Goal: Information Seeking & Learning: Learn about a topic

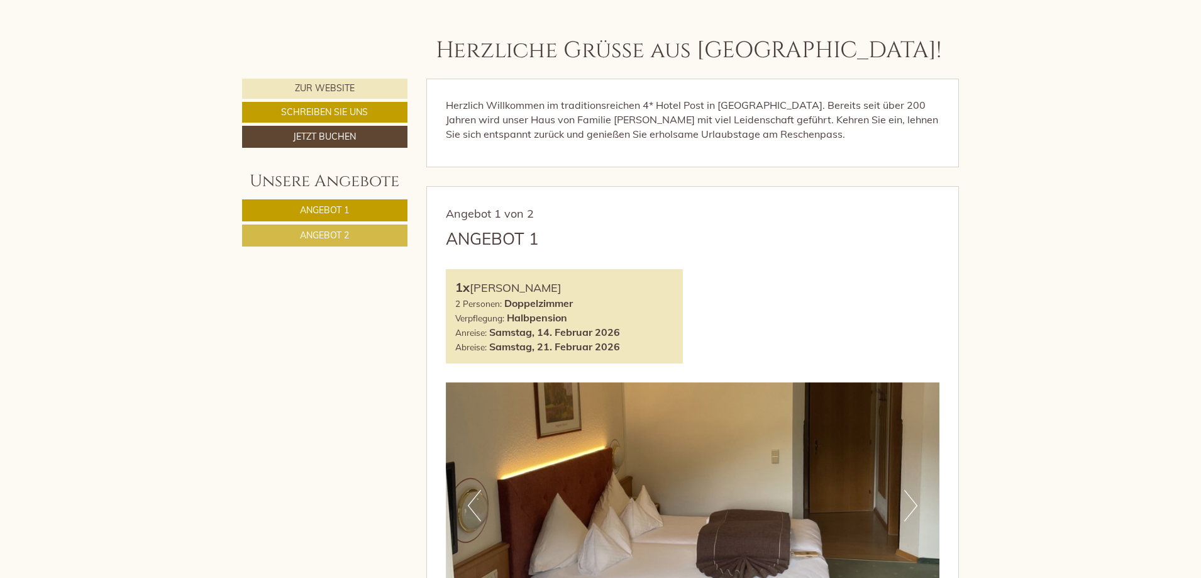
scroll to position [754, 0]
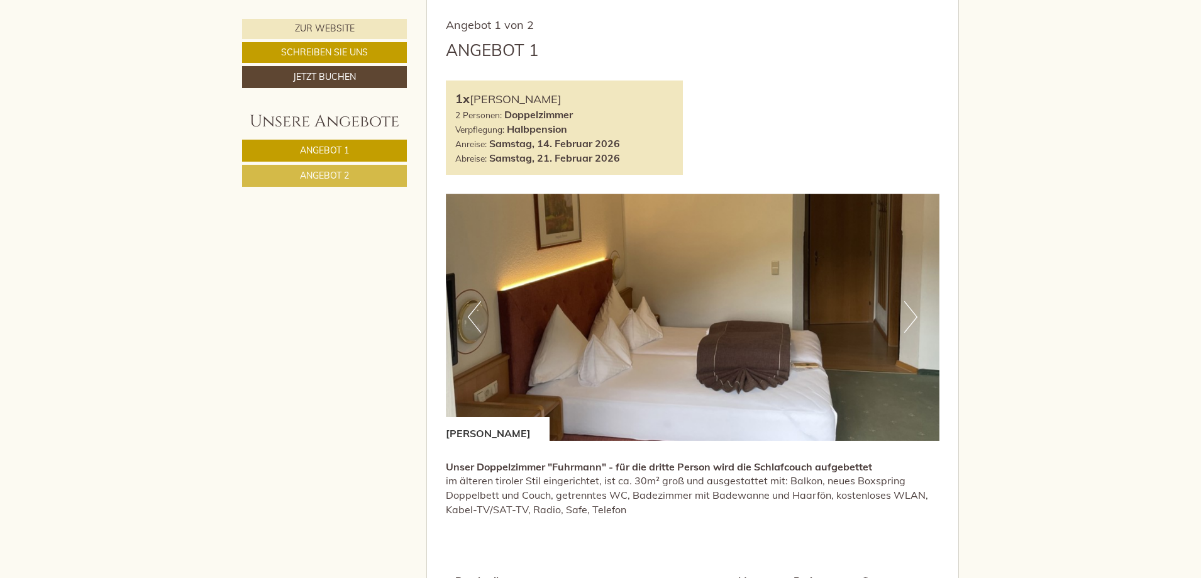
click at [906, 311] on button "Next" at bounding box center [910, 316] width 13 height 31
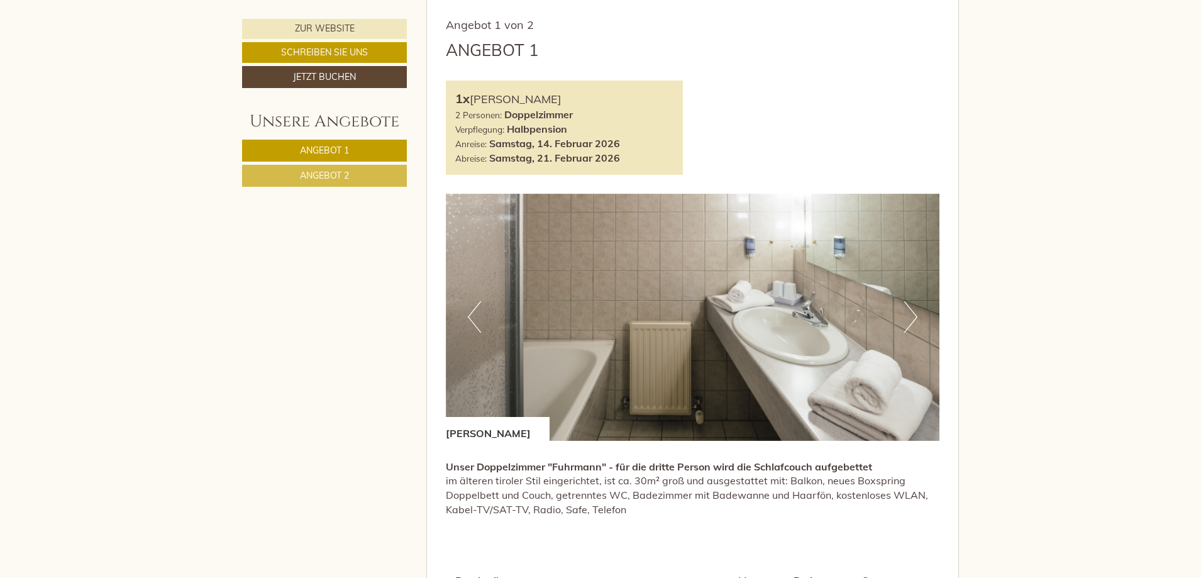
click at [909, 319] on button "Next" at bounding box center [910, 316] width 13 height 31
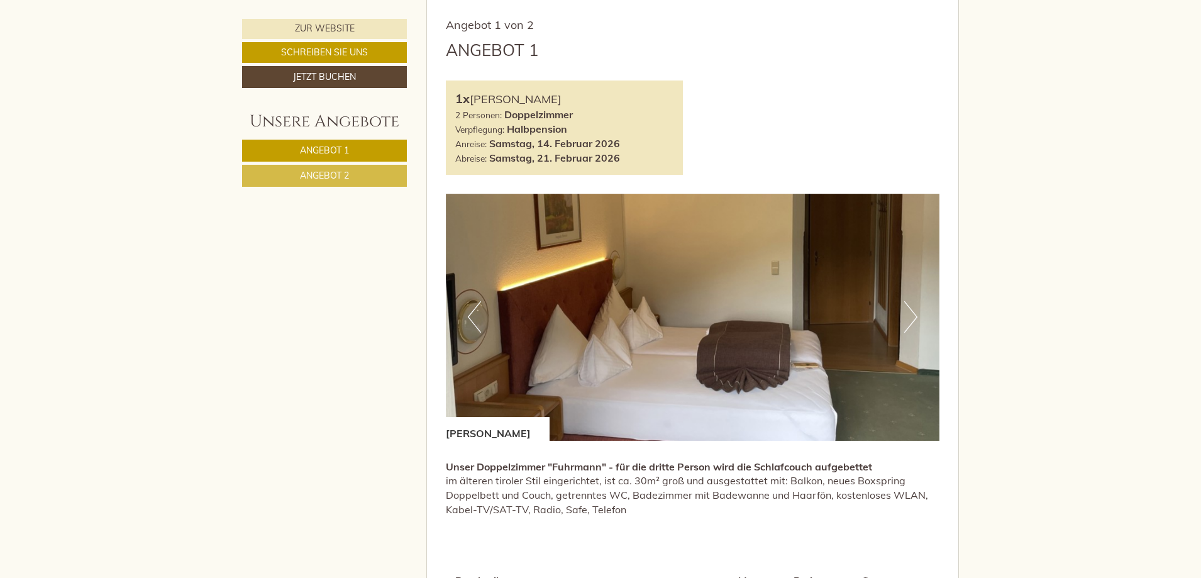
click at [909, 319] on button "Next" at bounding box center [910, 316] width 13 height 31
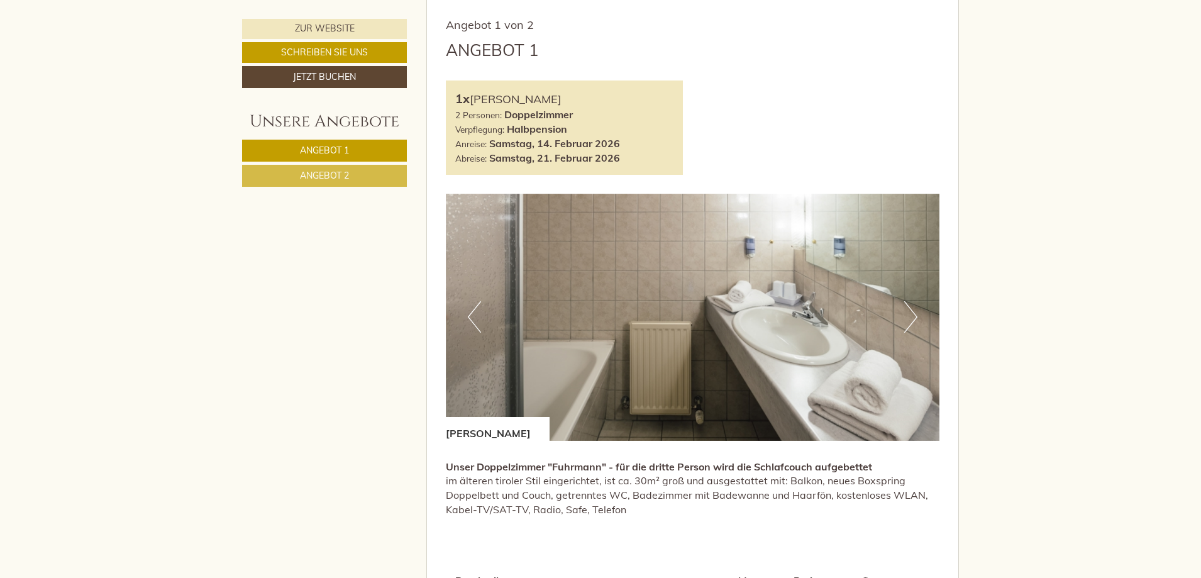
click at [909, 319] on button "Next" at bounding box center [910, 316] width 13 height 31
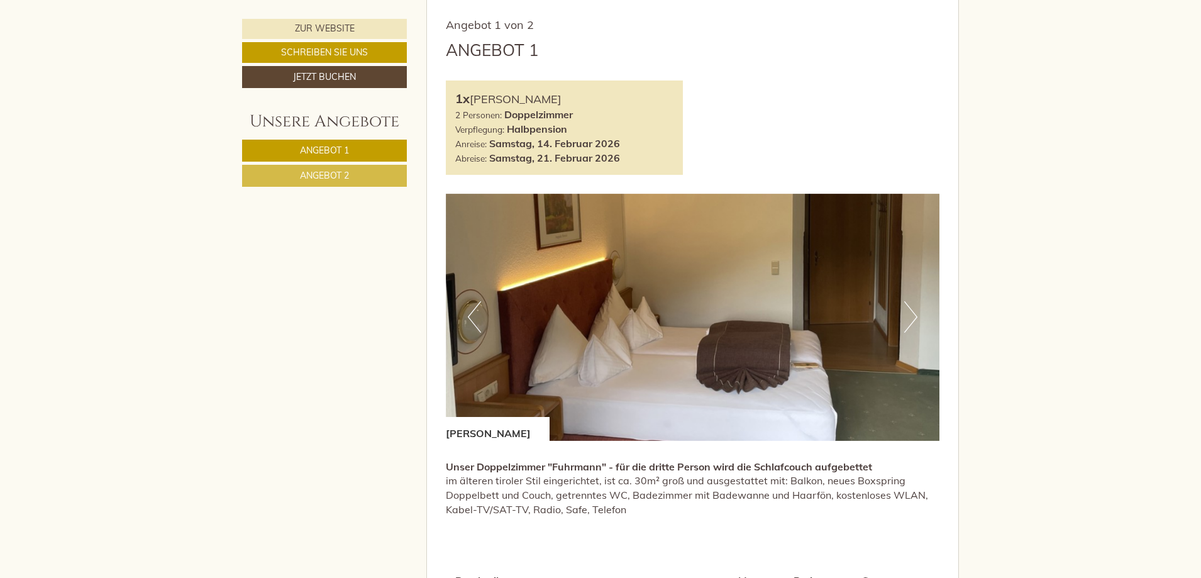
click at [909, 319] on button "Next" at bounding box center [910, 316] width 13 height 31
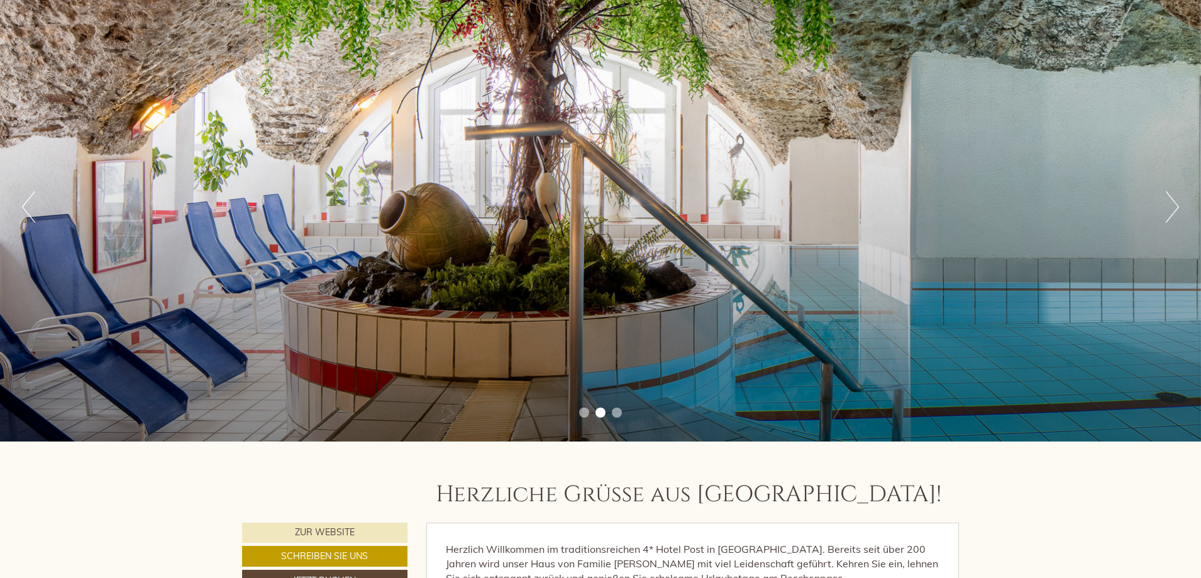
scroll to position [0, 0]
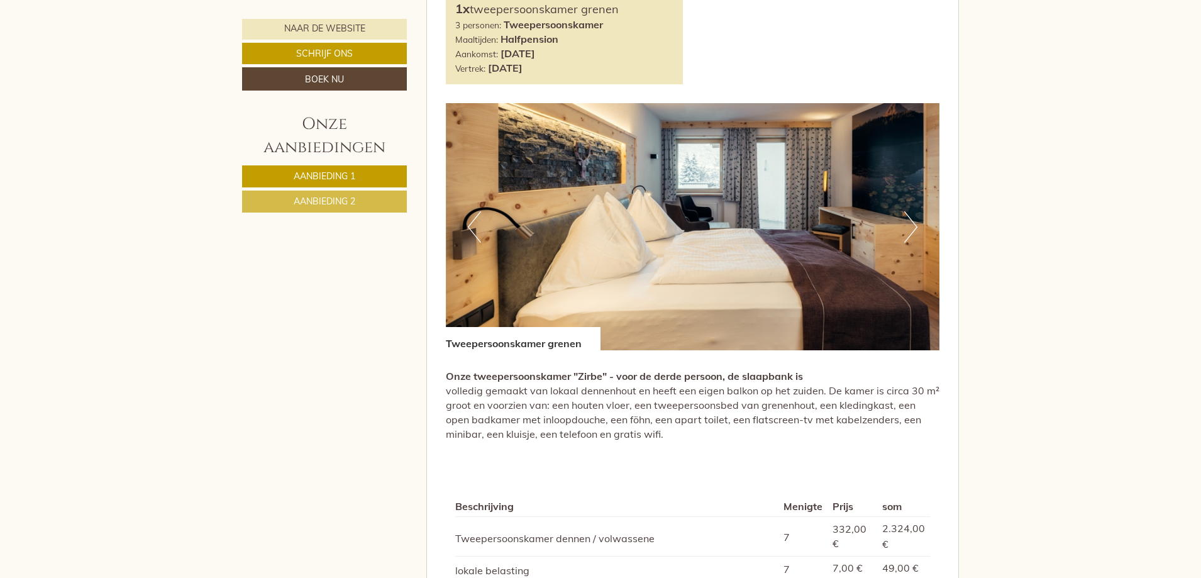
scroll to position [1760, 0]
click at [906, 212] on button "Volgende" at bounding box center [910, 227] width 13 height 31
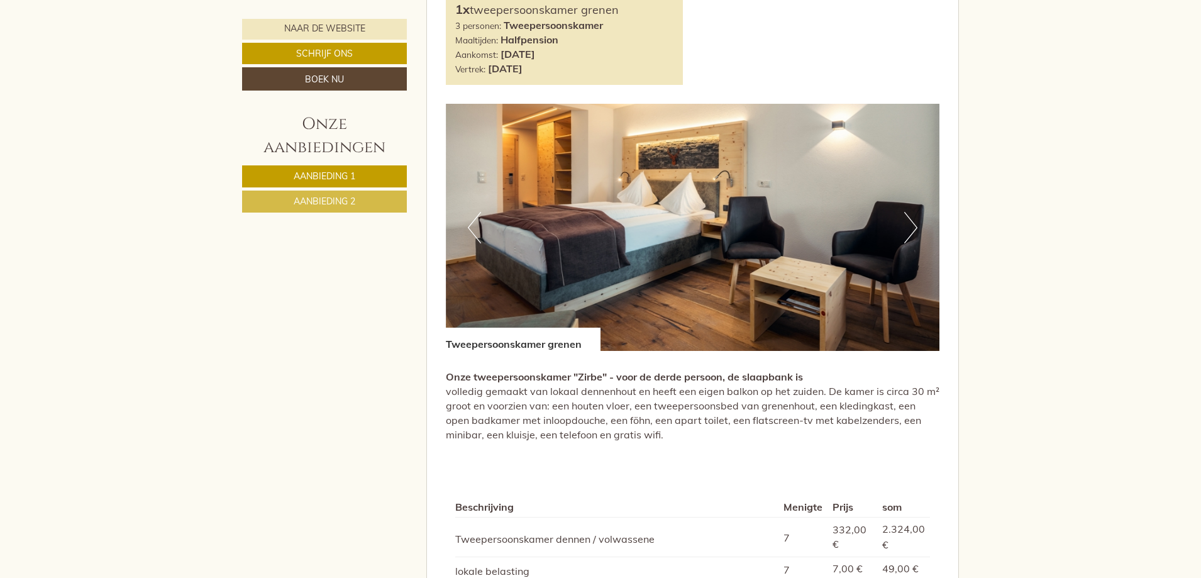
click at [909, 212] on button "Volgende" at bounding box center [910, 227] width 13 height 31
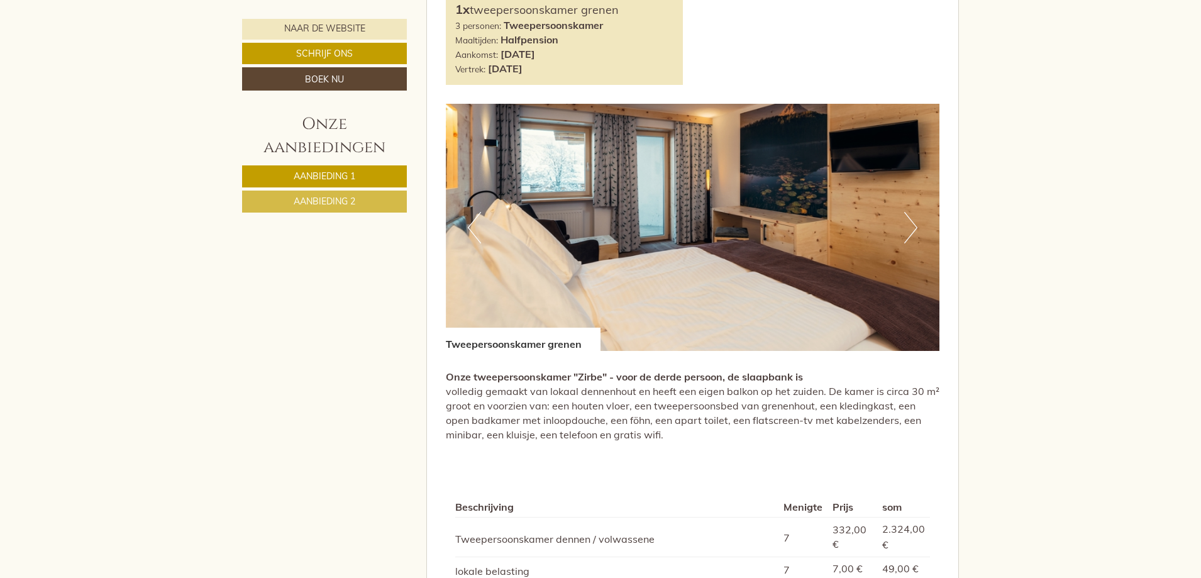
click at [909, 212] on button "Volgende" at bounding box center [910, 227] width 13 height 31
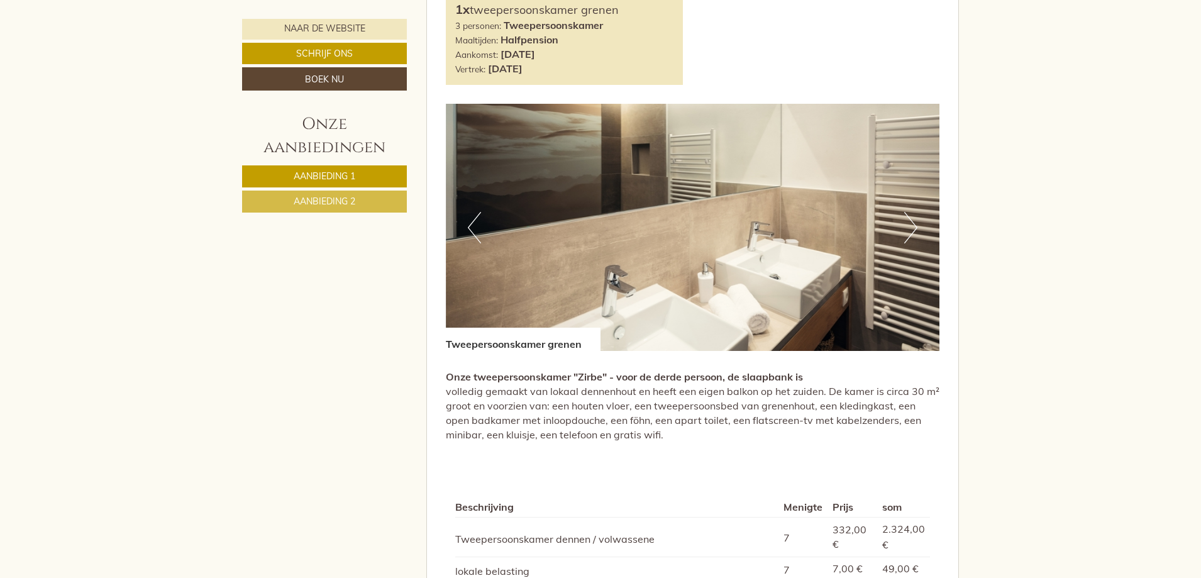
click at [909, 212] on button "Volgende" at bounding box center [910, 227] width 13 height 31
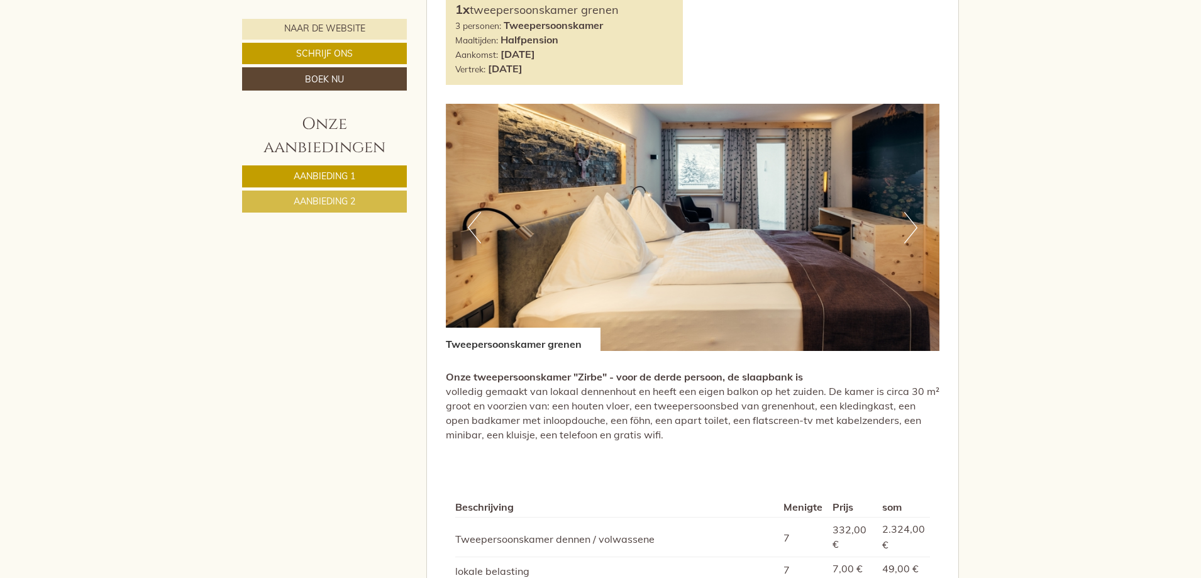
click at [909, 212] on button "Volgende" at bounding box center [910, 227] width 13 height 31
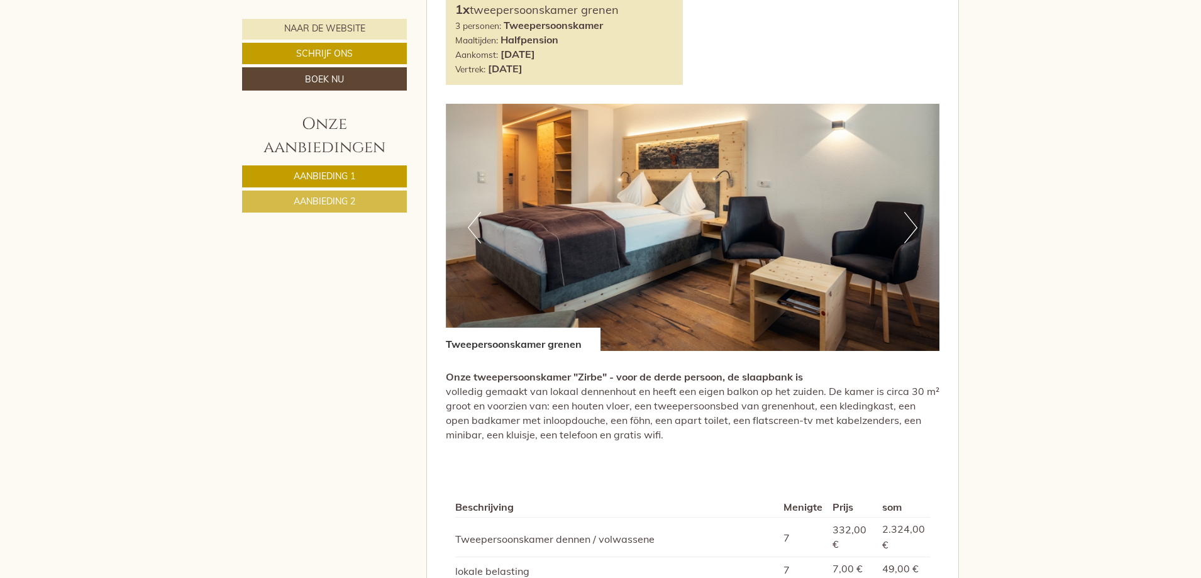
click at [909, 212] on button "Volgende" at bounding box center [910, 227] width 13 height 31
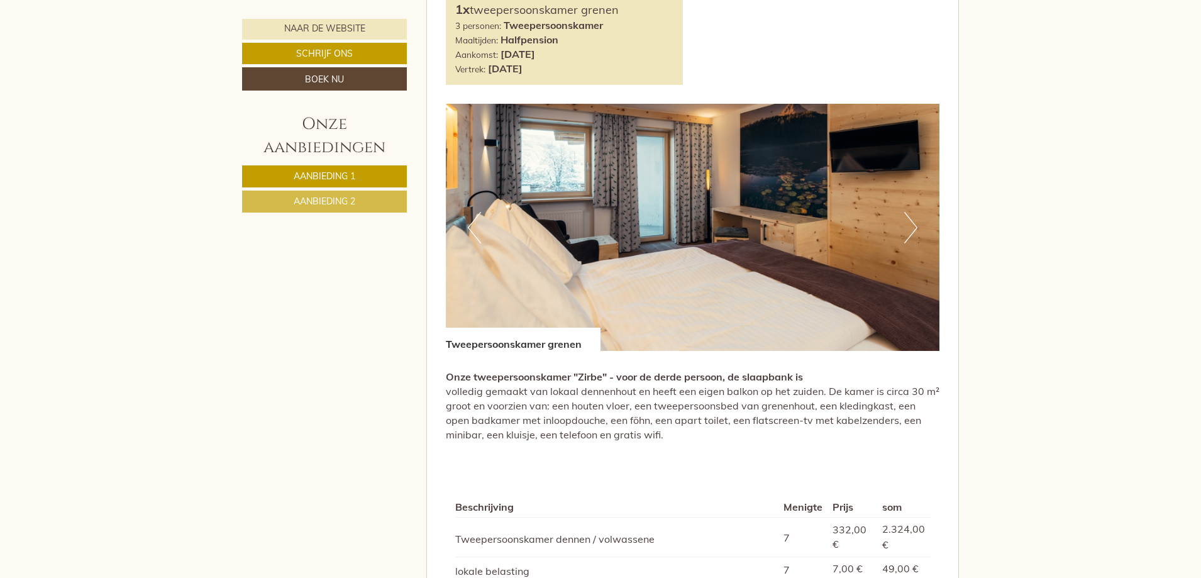
click at [909, 212] on button "Volgende" at bounding box center [910, 227] width 13 height 31
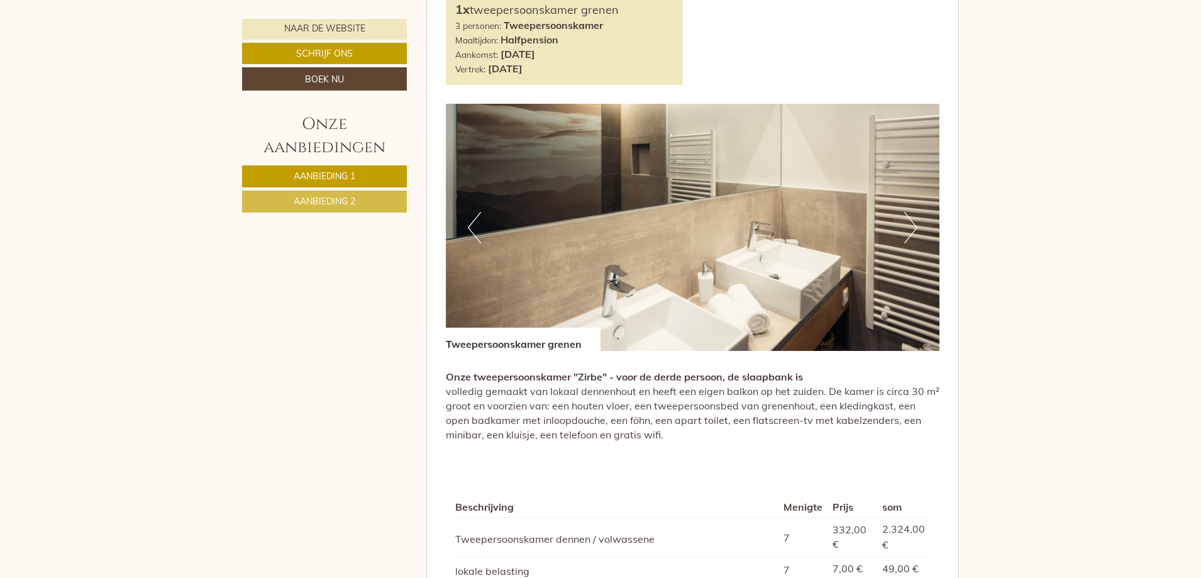
click at [913, 212] on button "Volgende" at bounding box center [910, 227] width 13 height 31
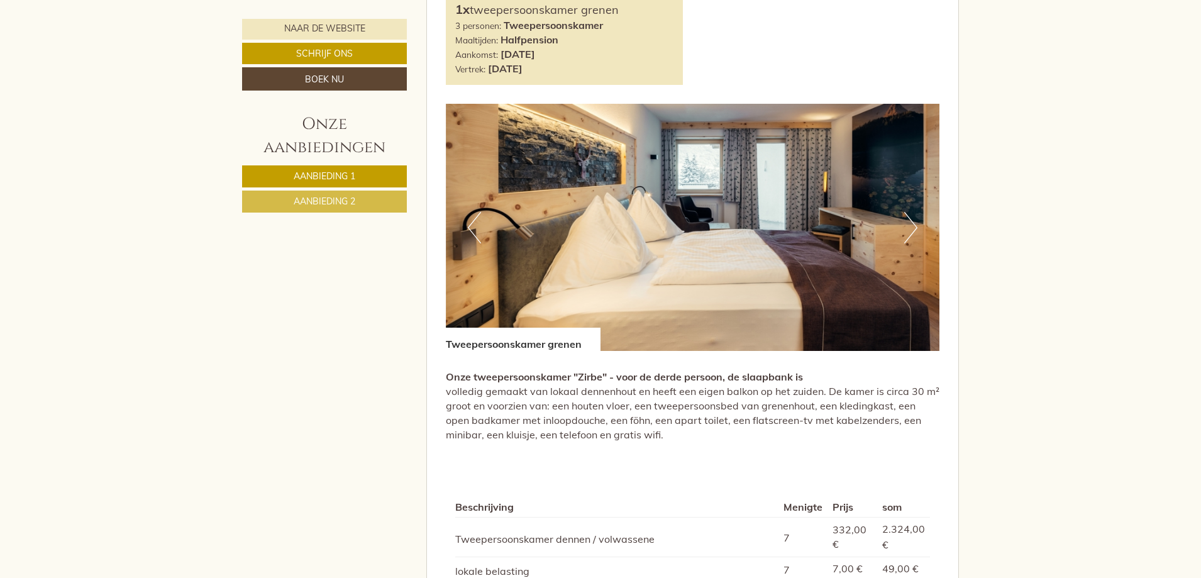
click at [913, 212] on button "Volgende" at bounding box center [910, 227] width 13 height 31
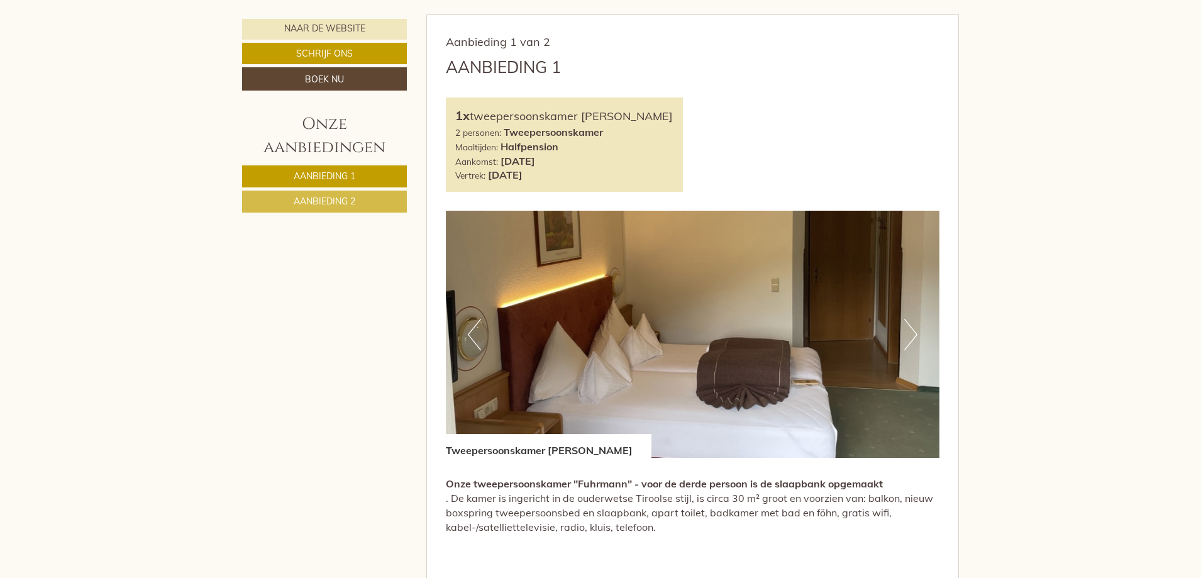
scroll to position [880, 0]
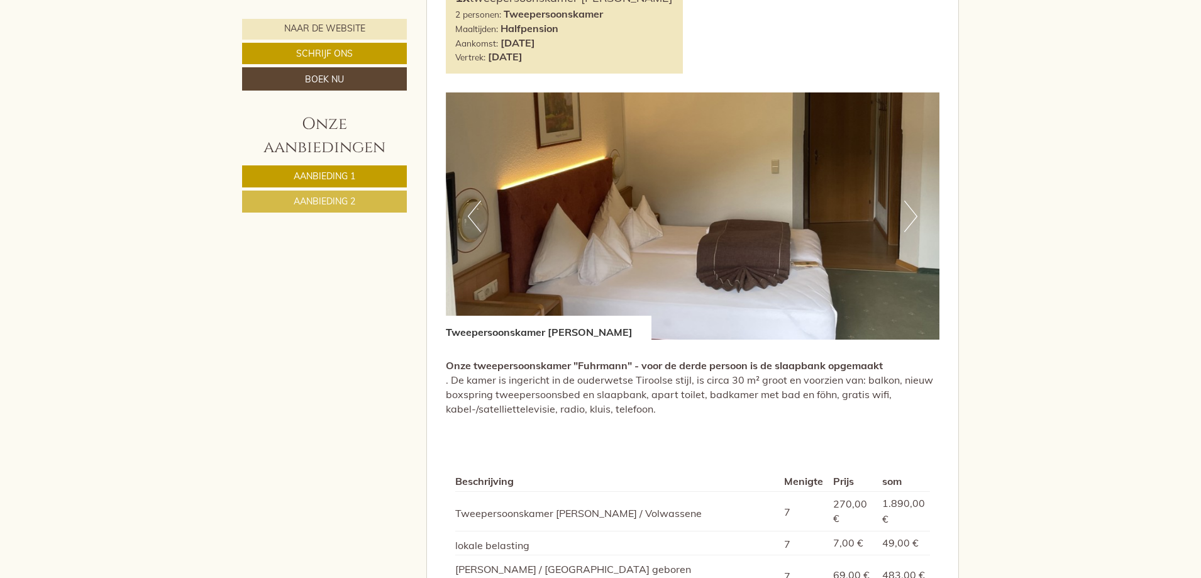
click at [907, 201] on button "Volgende" at bounding box center [910, 216] width 13 height 31
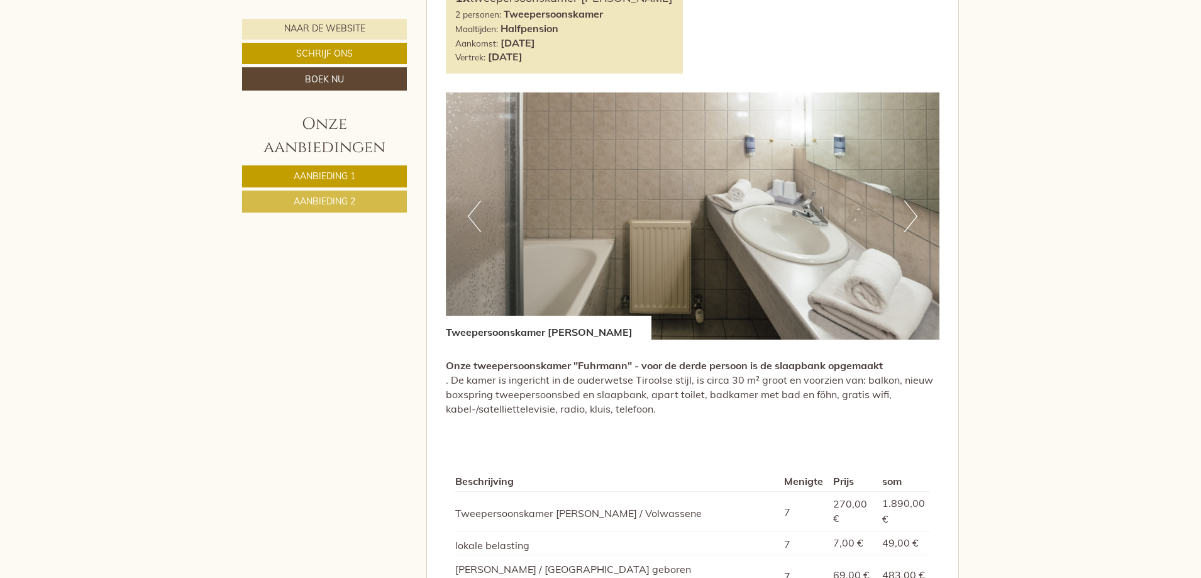
click at [910, 201] on button "Volgende" at bounding box center [910, 216] width 13 height 31
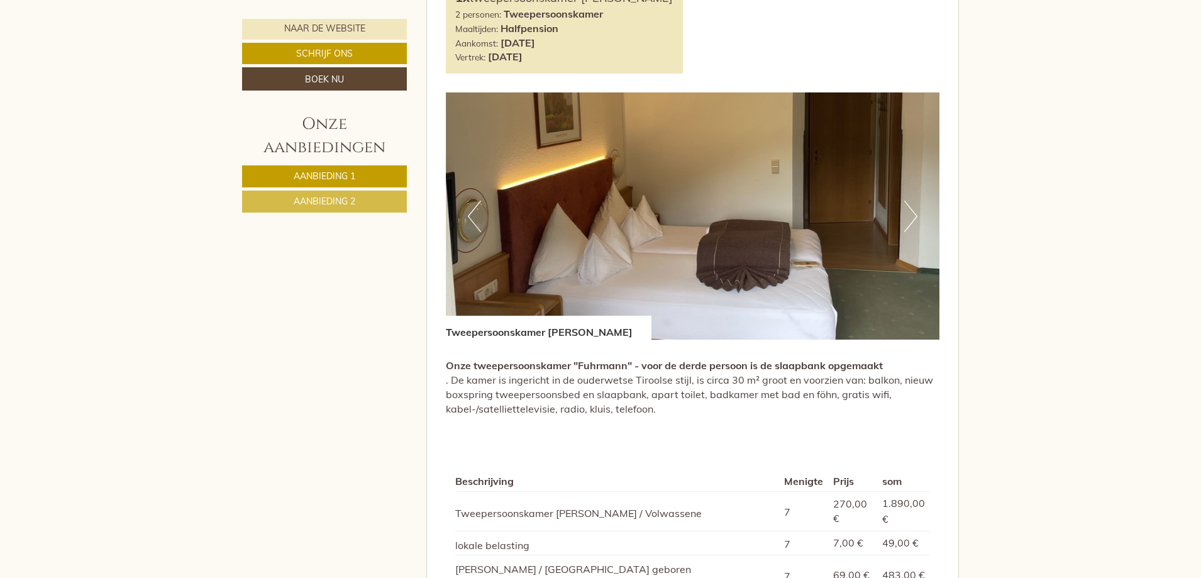
click at [910, 201] on button "Volgende" at bounding box center [910, 216] width 13 height 31
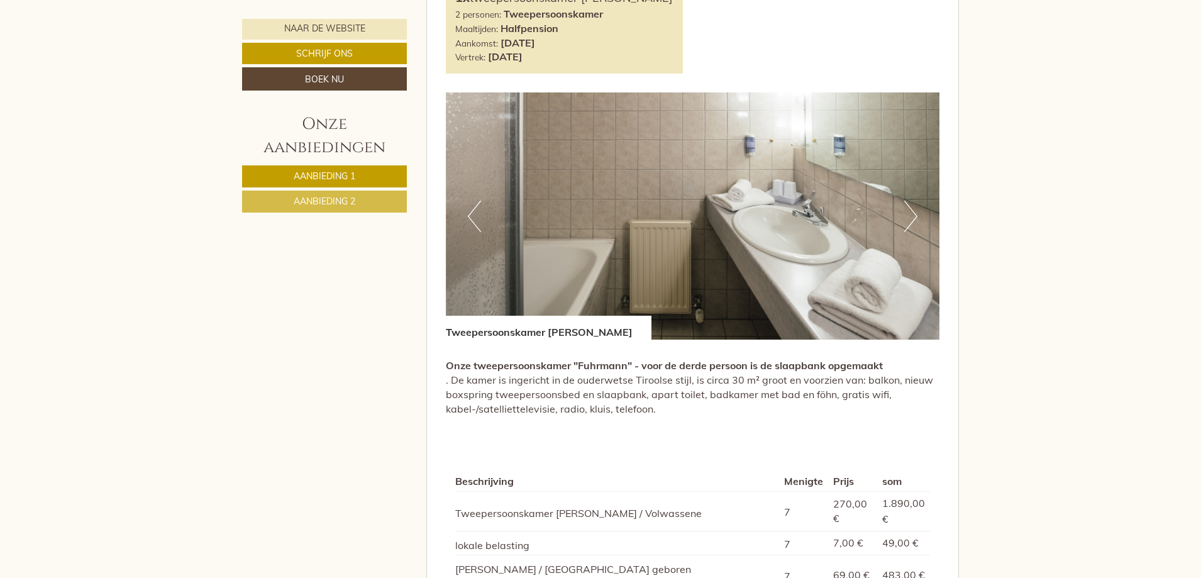
click at [910, 201] on button "Volgende" at bounding box center [910, 216] width 13 height 31
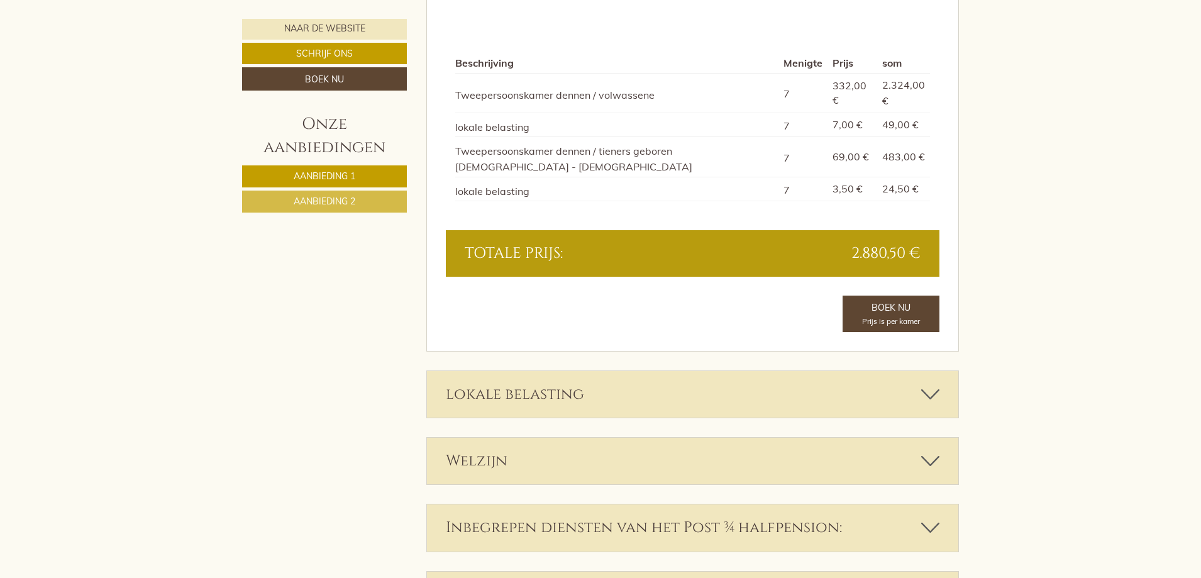
scroll to position [2389, 0]
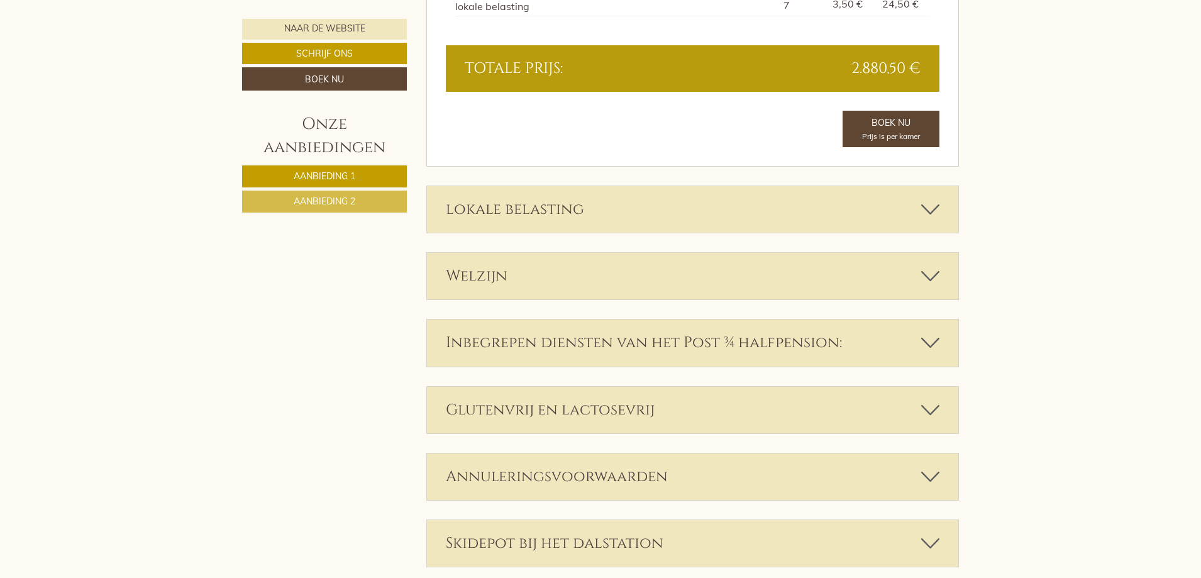
click at [883, 186] on div "lokale belasting" at bounding box center [693, 209] width 532 height 47
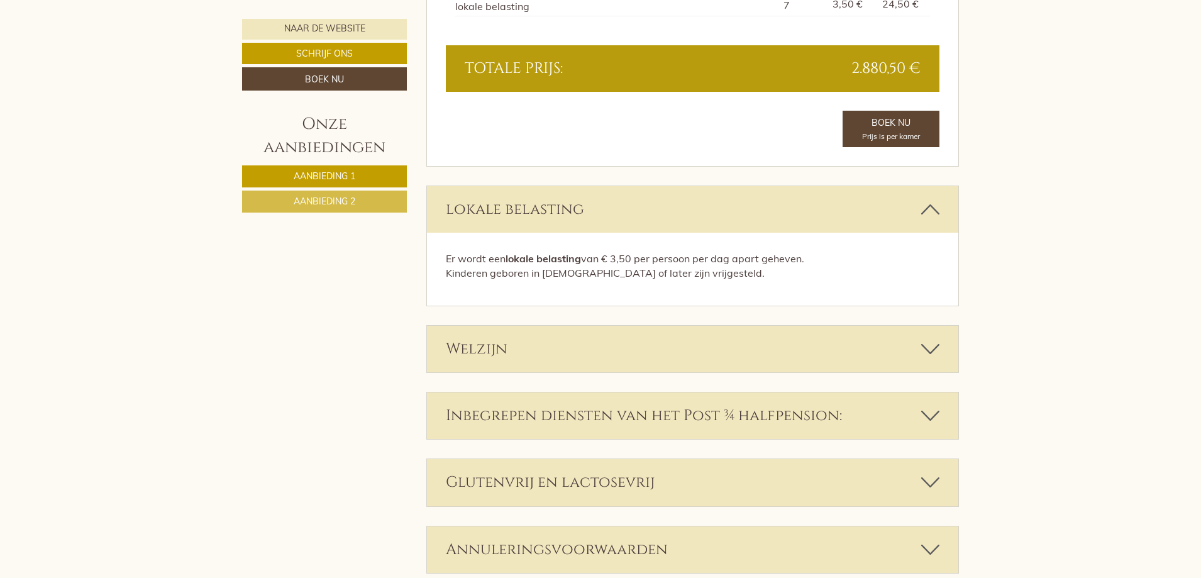
click at [899, 326] on div "Welzijn" at bounding box center [693, 349] width 532 height 47
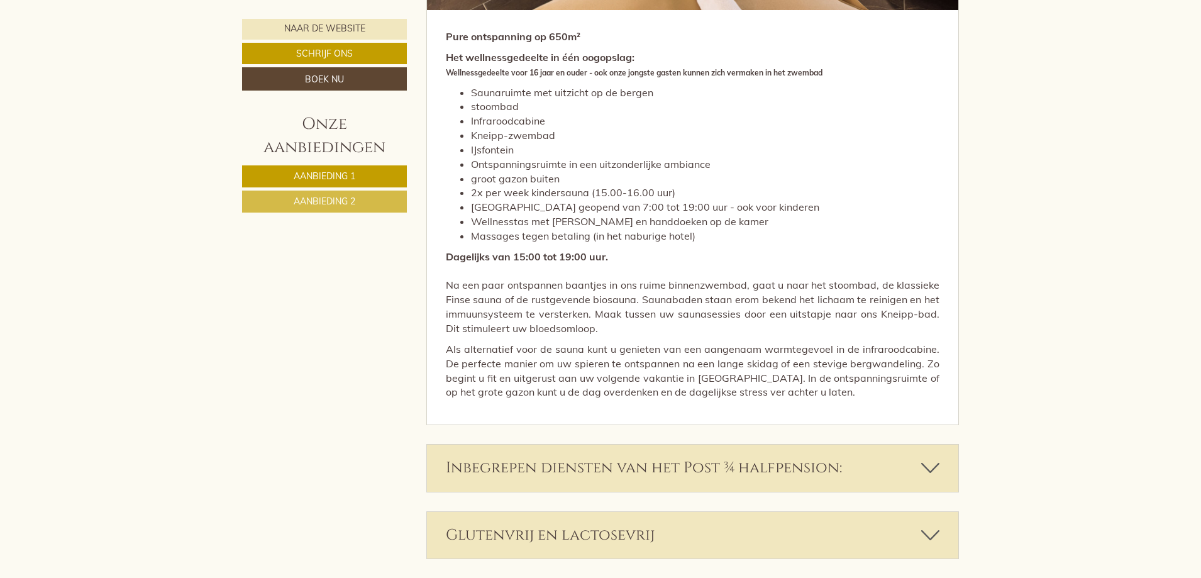
scroll to position [3143, 0]
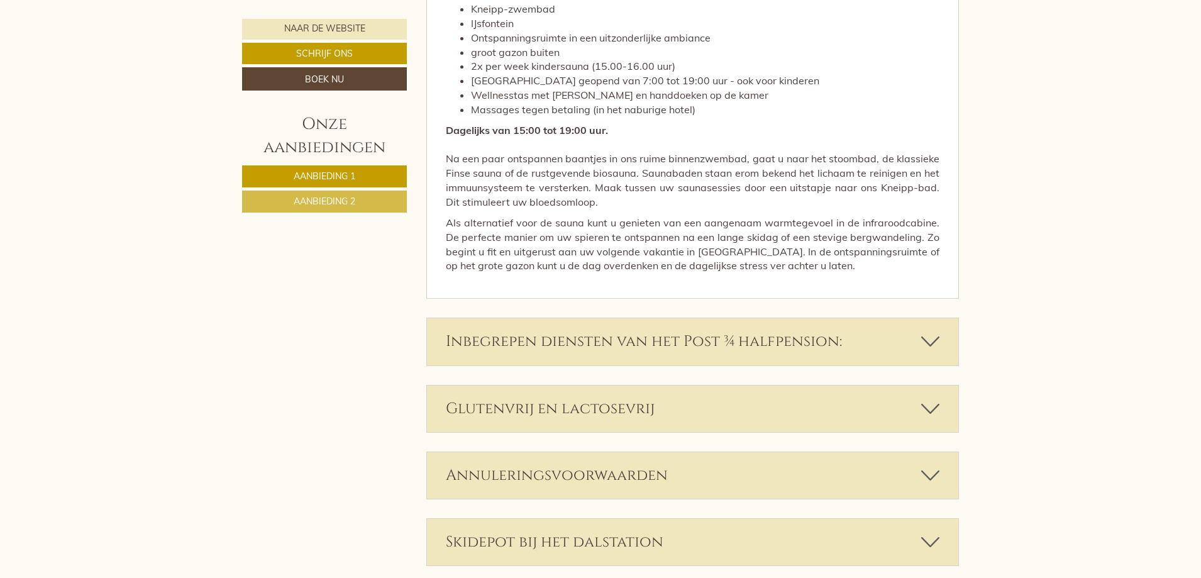
click at [758, 331] on font "Inbegrepen diensten van het Post ¾ halfpension:" at bounding box center [644, 341] width 396 height 20
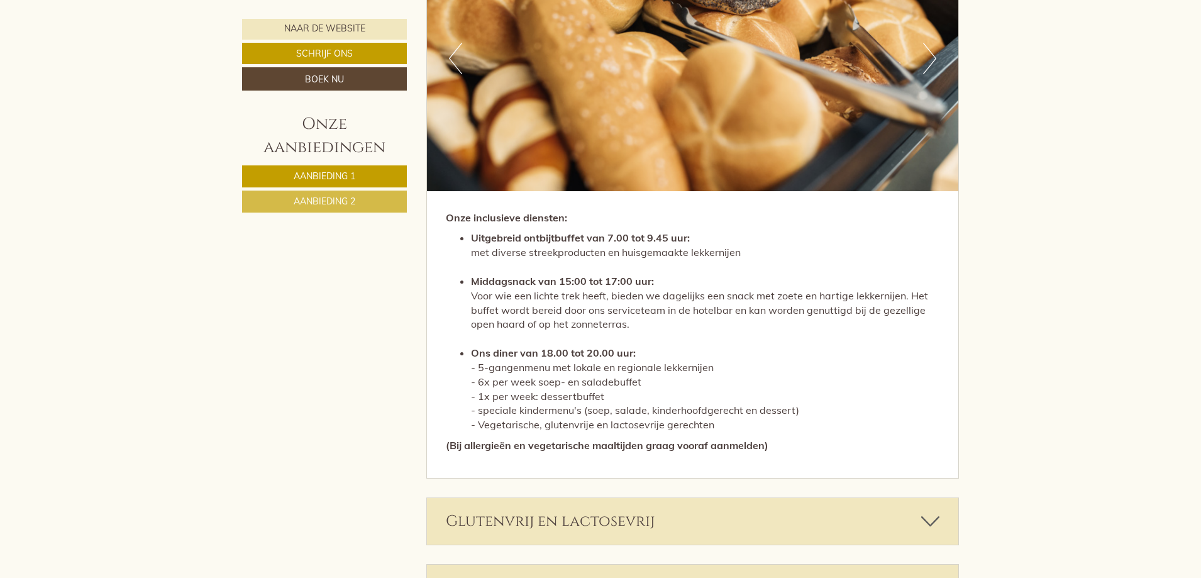
scroll to position [3709, 0]
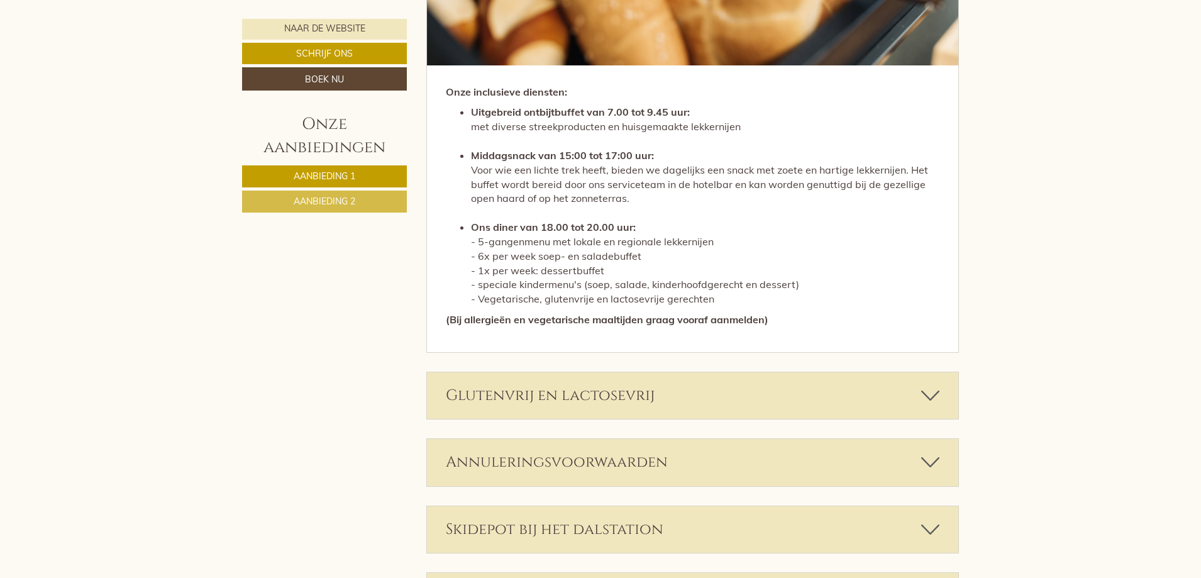
click at [664, 372] on div "Glutenvrij en lactosevrij" at bounding box center [693, 395] width 532 height 47
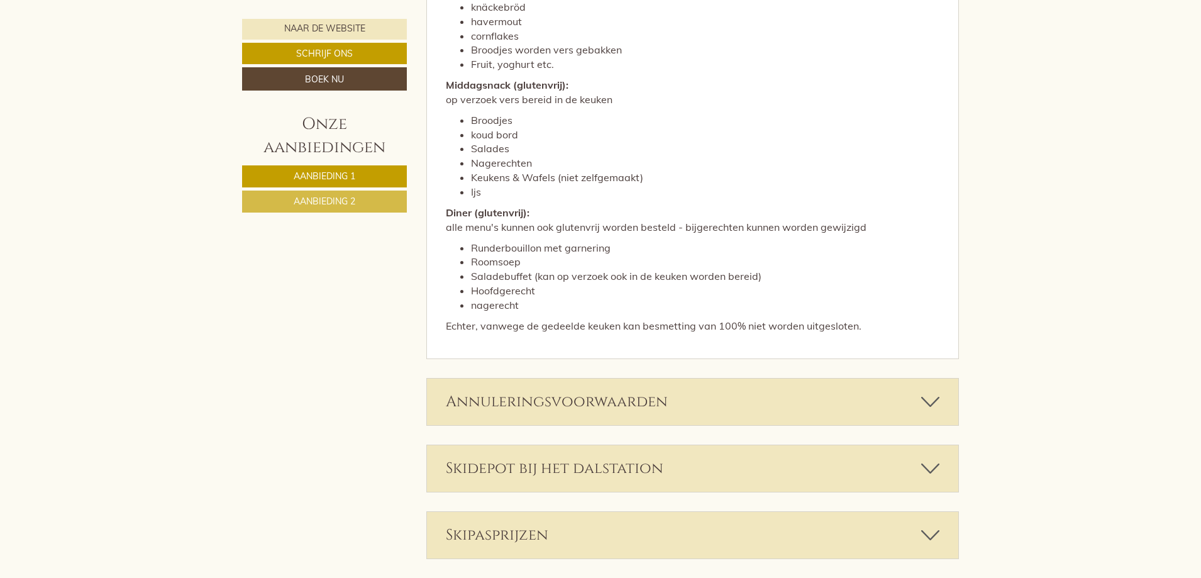
scroll to position [4651, 0]
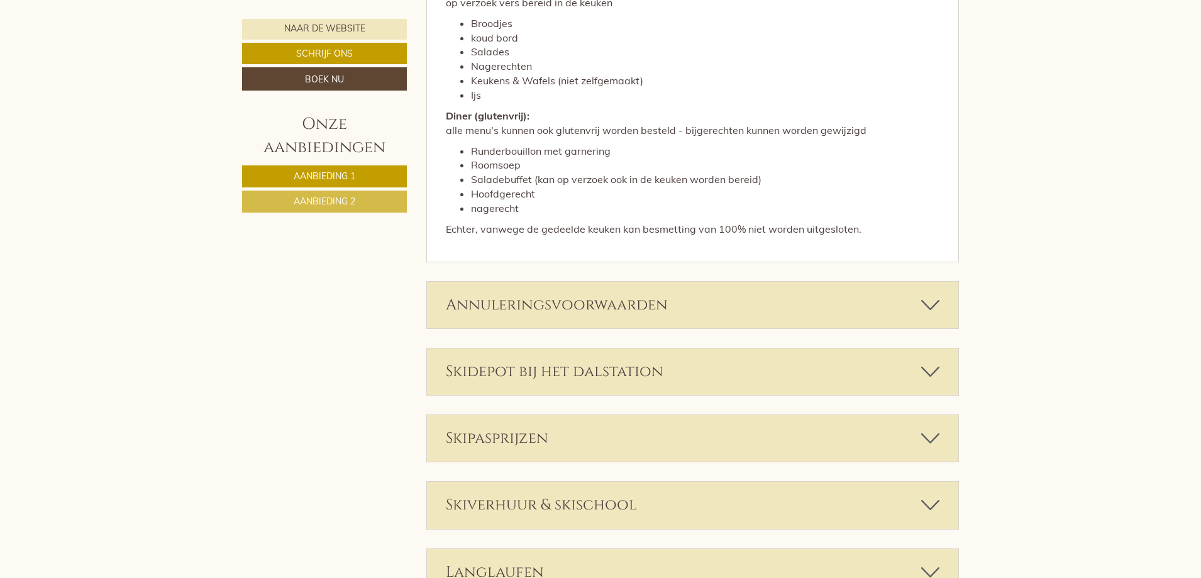
click at [684, 282] on div "Annuleringsvoorwaarden" at bounding box center [693, 305] width 532 height 47
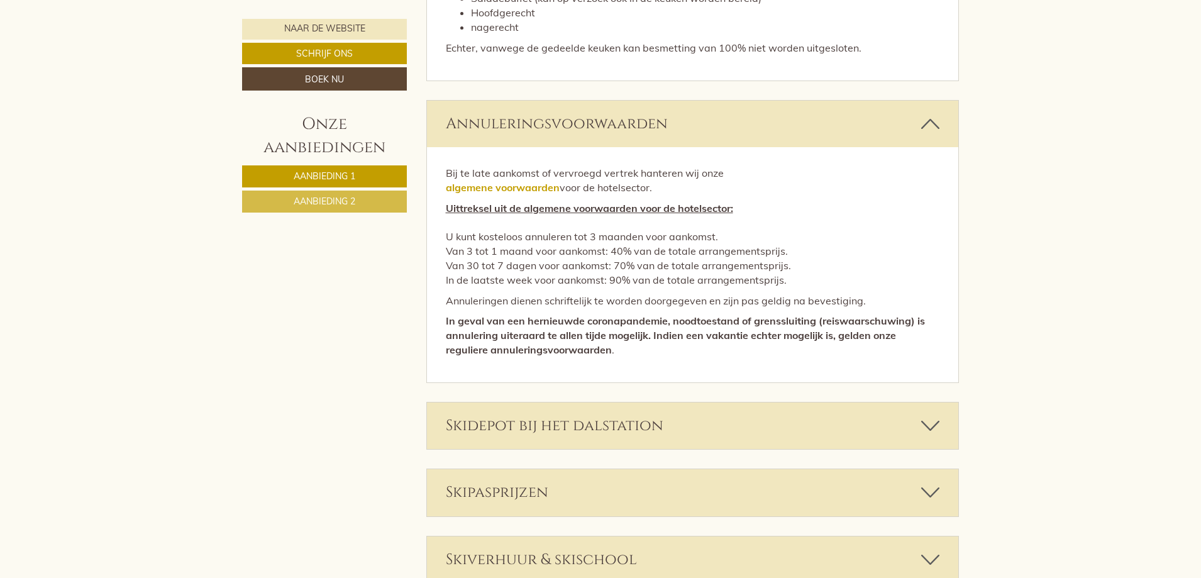
scroll to position [4966, 0]
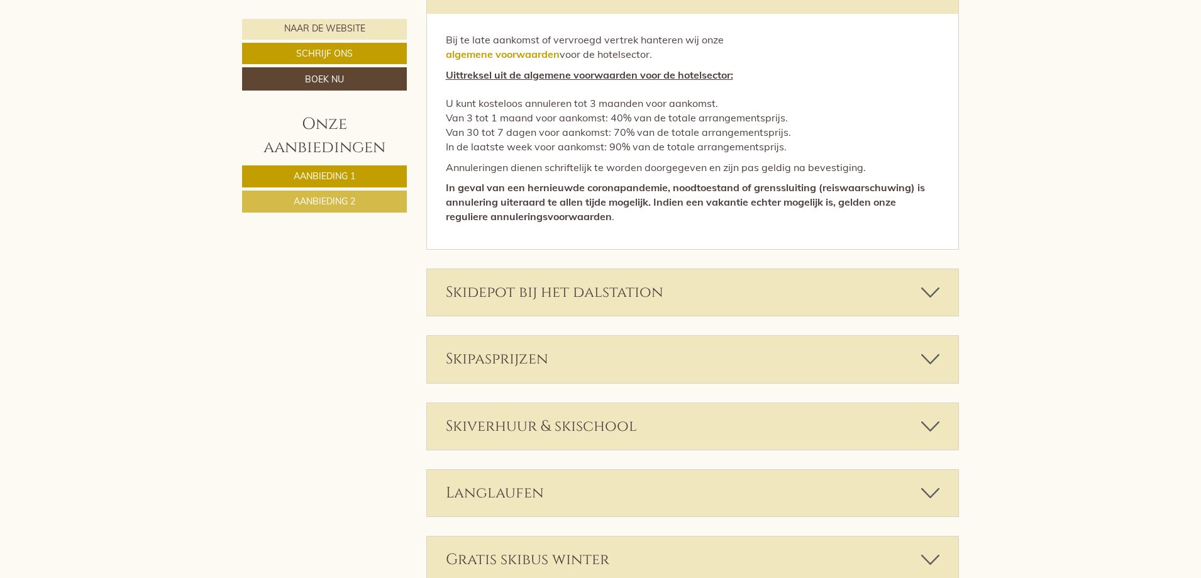
click at [684, 269] on div "Skidepot bij het dalstation" at bounding box center [693, 292] width 532 height 47
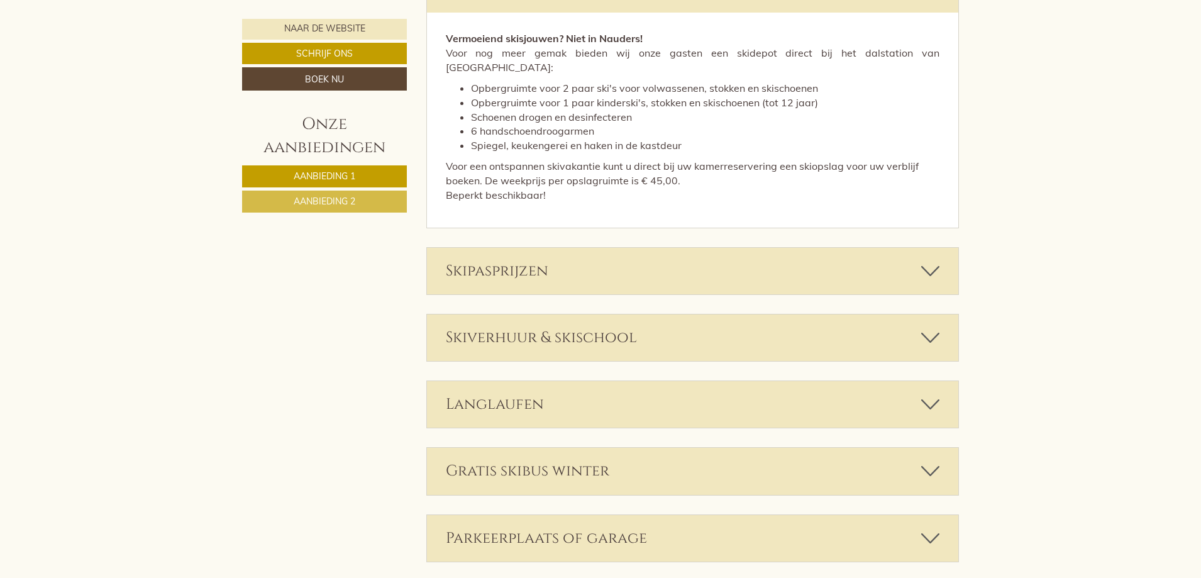
scroll to position [5280, 0]
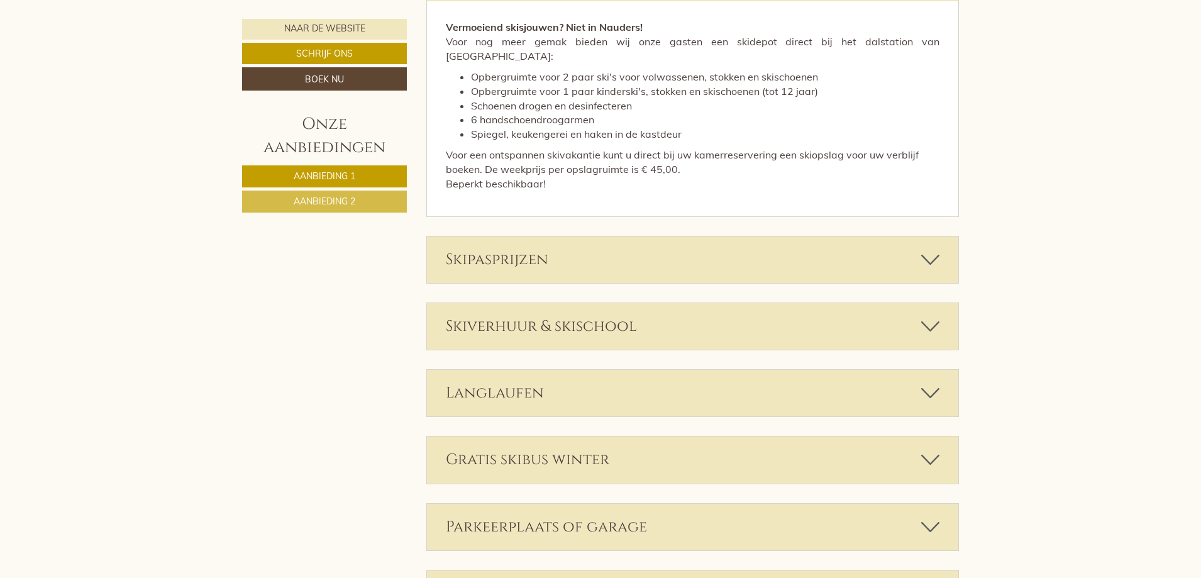
click at [695, 236] on div "Skipasprijzen" at bounding box center [693, 259] width 532 height 47
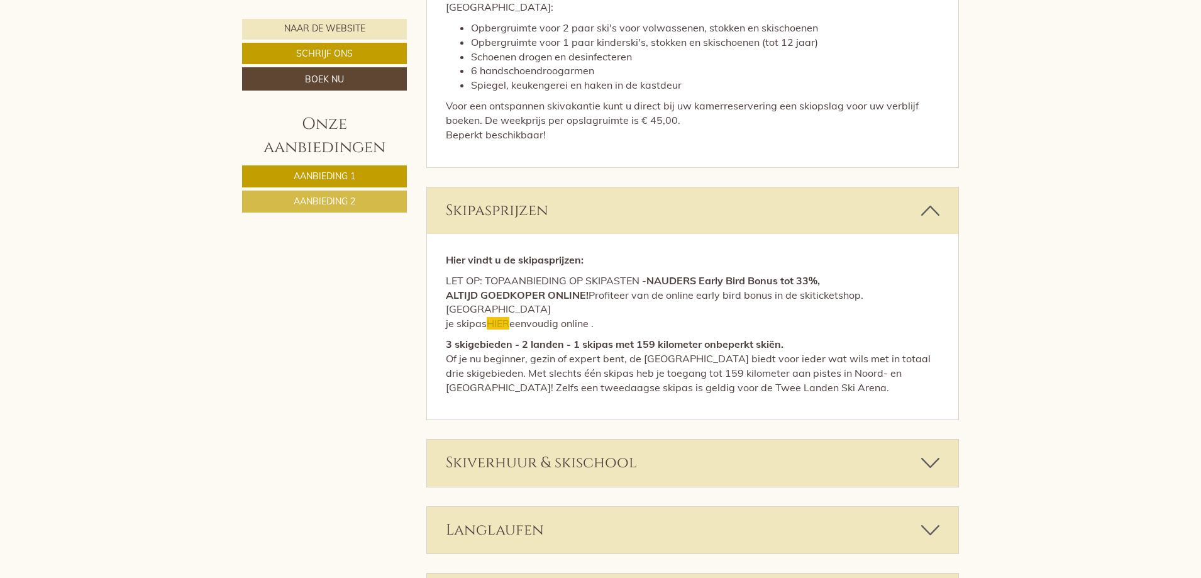
scroll to position [5406, 0]
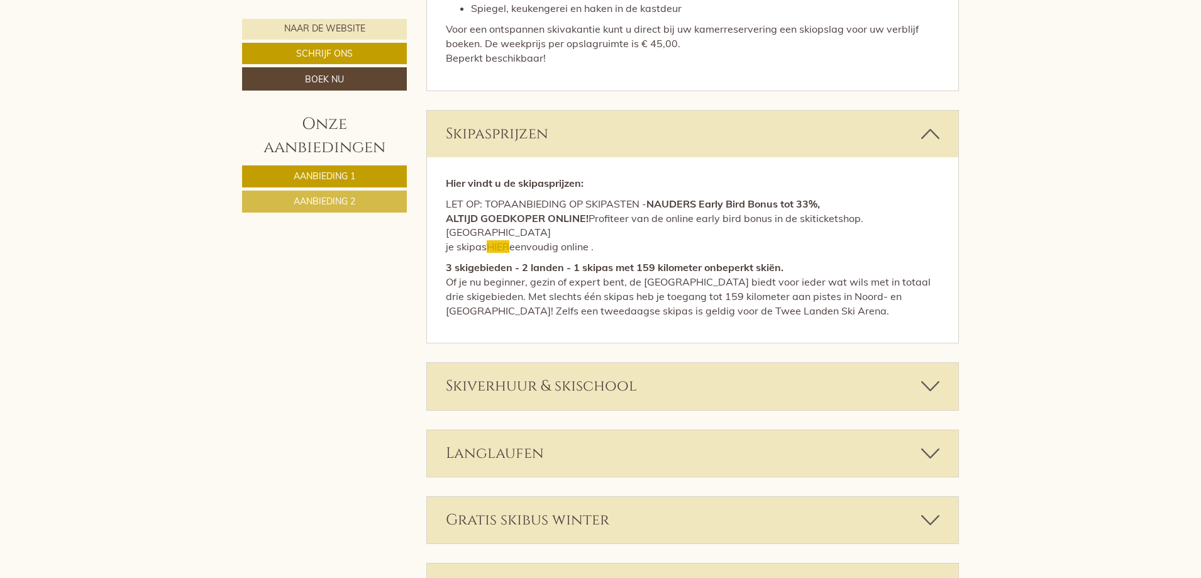
click at [693, 363] on div "Skiverhuur & skischool" at bounding box center [693, 386] width 532 height 47
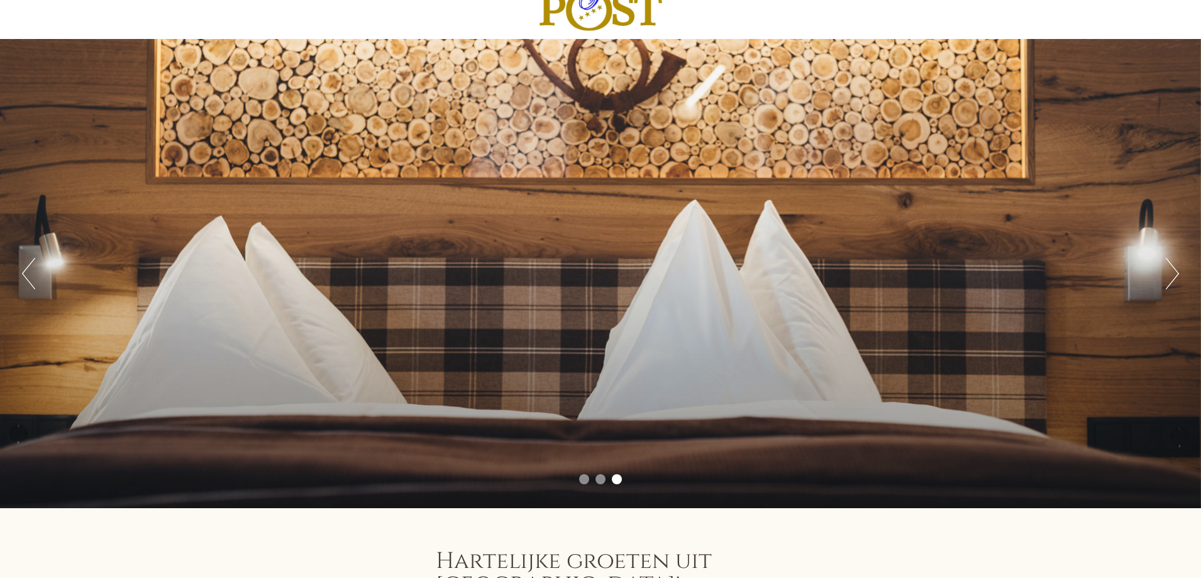
scroll to position [0, 0]
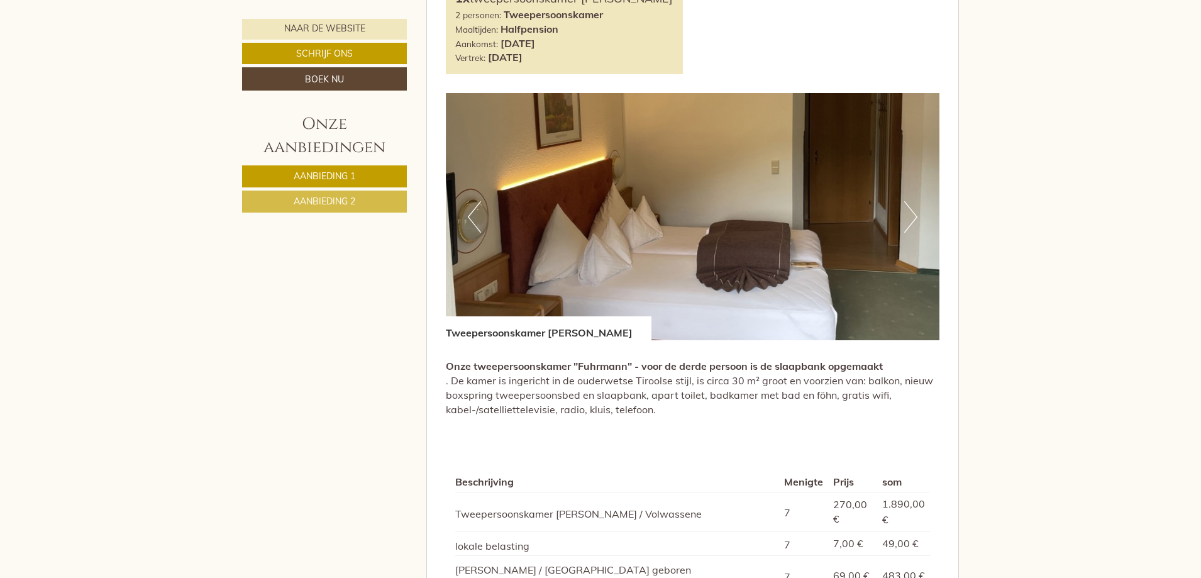
scroll to position [880, 0]
click at [910, 201] on button "Volgende" at bounding box center [910, 216] width 13 height 31
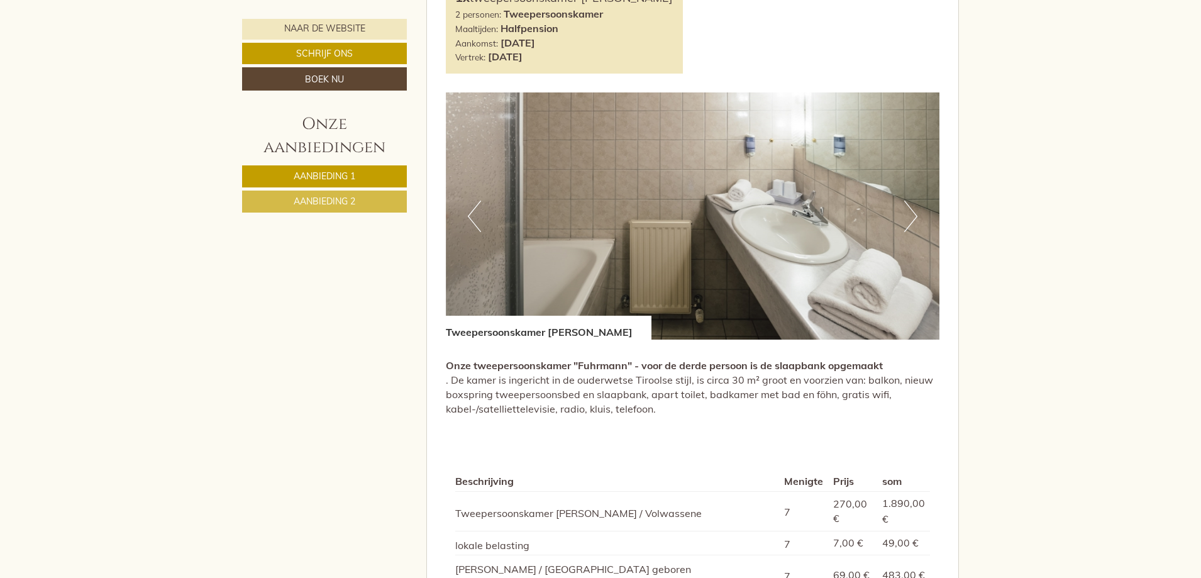
click at [910, 201] on button "Volgende" at bounding box center [910, 216] width 13 height 31
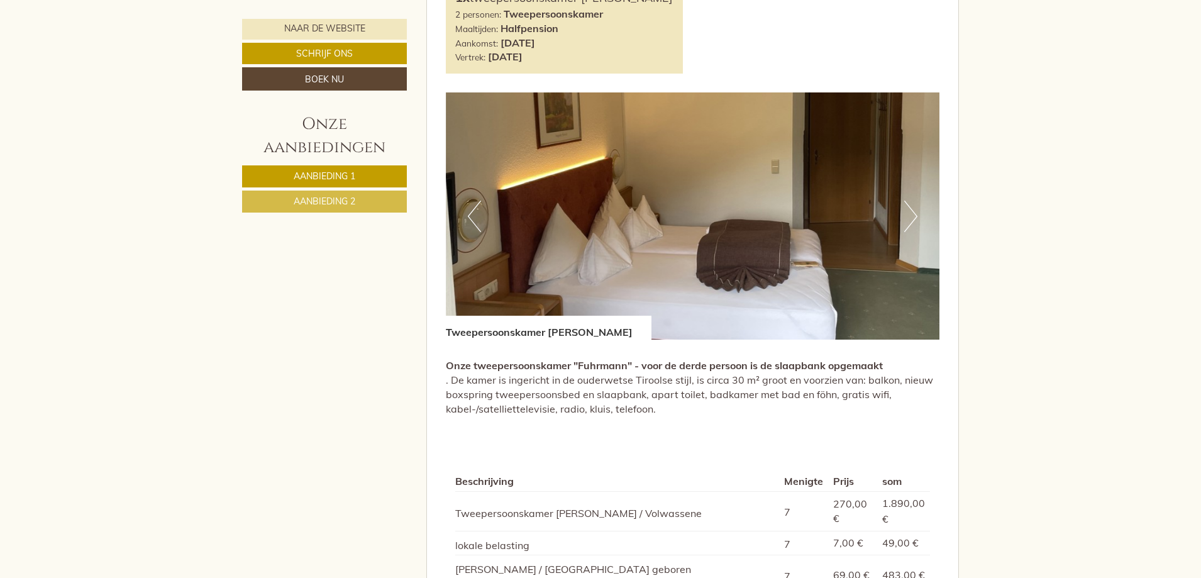
click at [913, 201] on button "Volgende" at bounding box center [910, 216] width 13 height 31
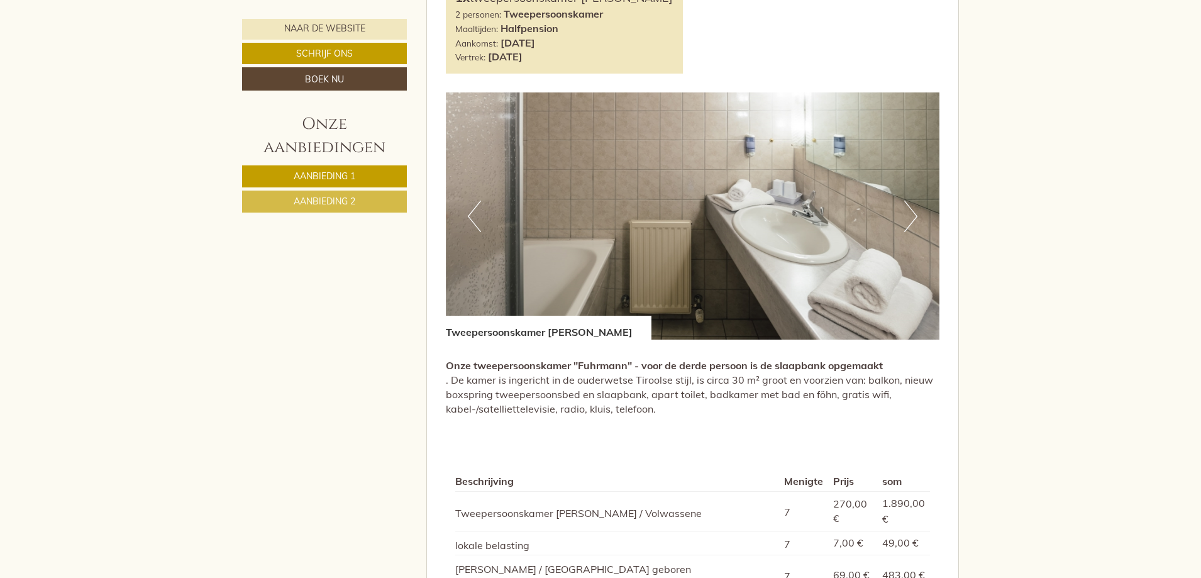
click at [913, 201] on button "Volgende" at bounding box center [910, 216] width 13 height 31
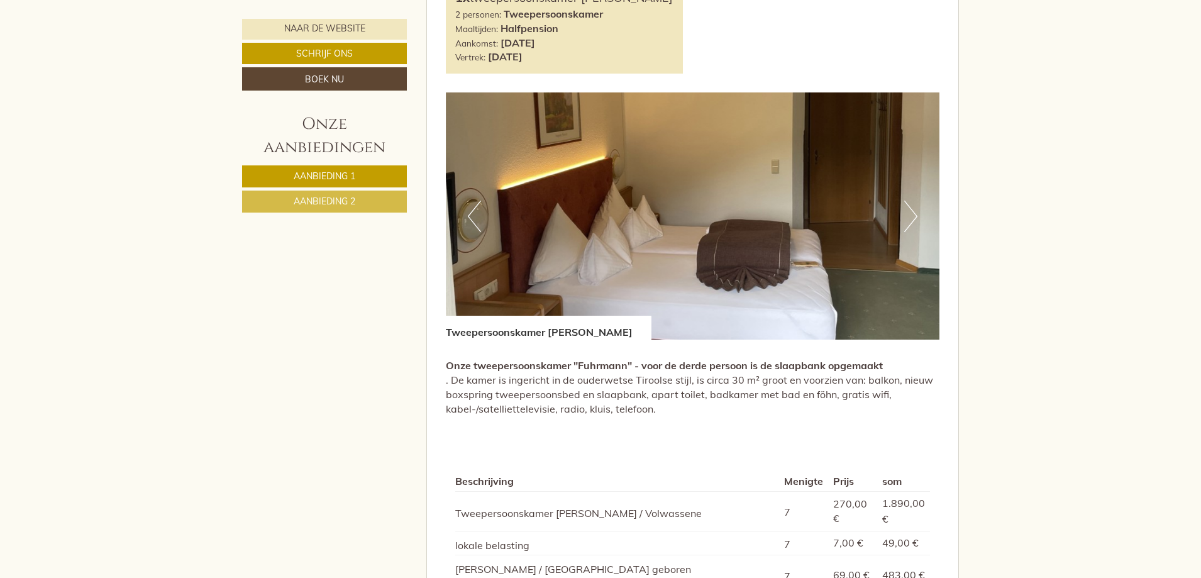
click at [913, 201] on button "Volgende" at bounding box center [910, 216] width 13 height 31
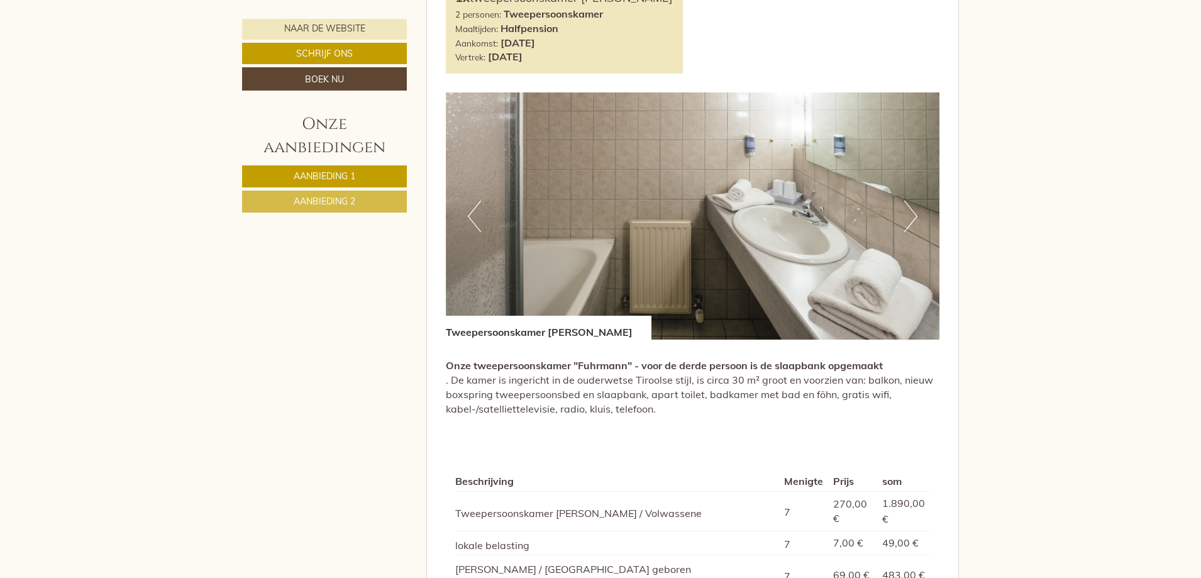
click at [913, 201] on button "Volgende" at bounding box center [910, 216] width 13 height 31
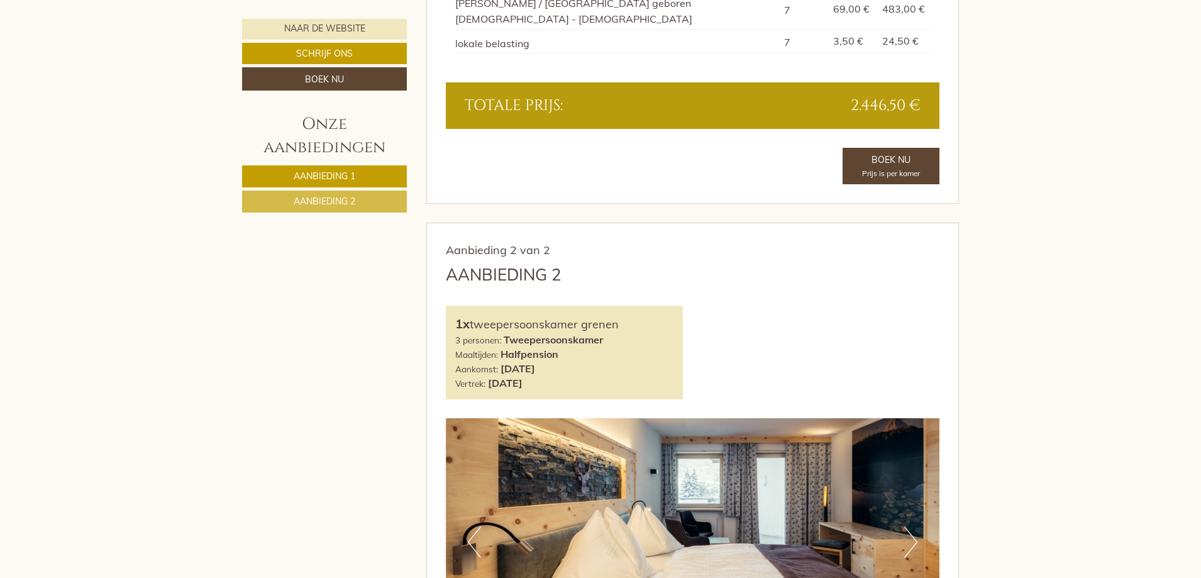
scroll to position [1697, 0]
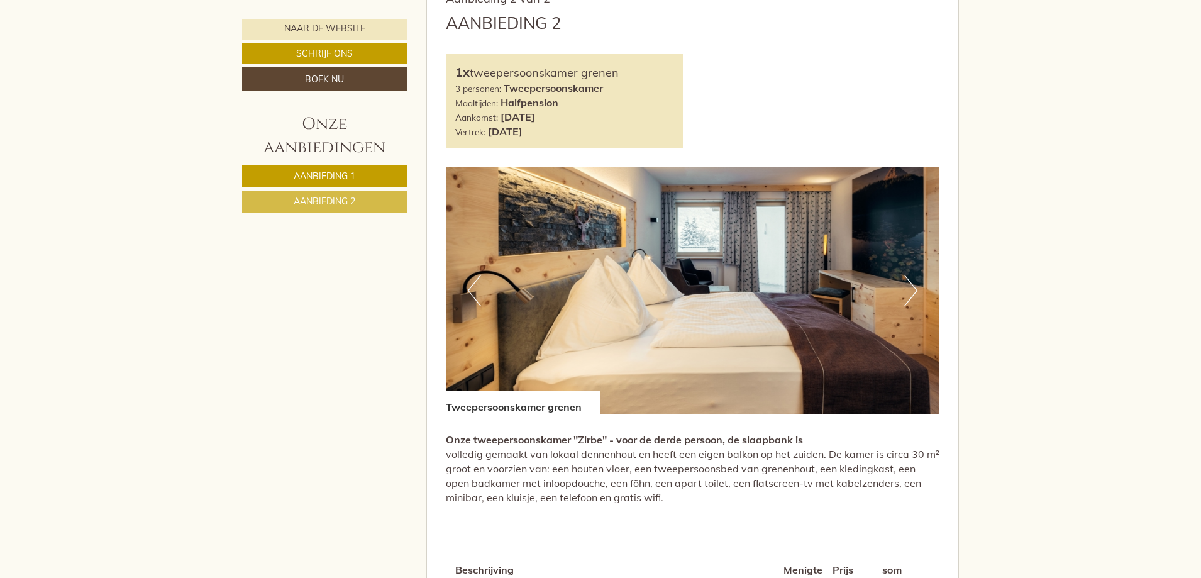
click at [910, 275] on button "Volgende" at bounding box center [910, 290] width 13 height 31
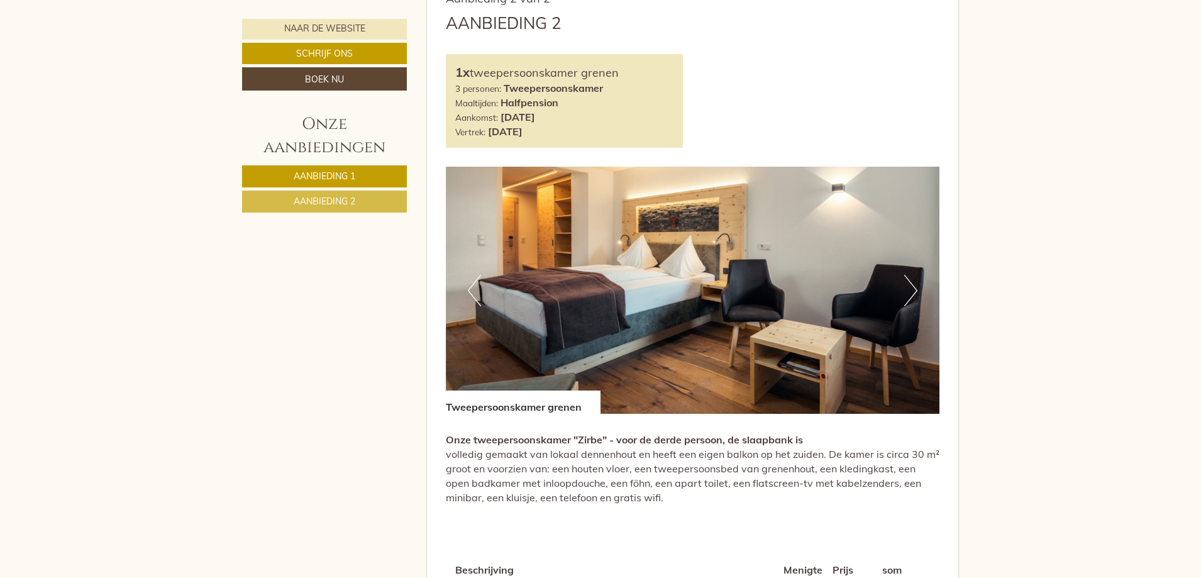
click at [910, 275] on button "Volgende" at bounding box center [910, 290] width 13 height 31
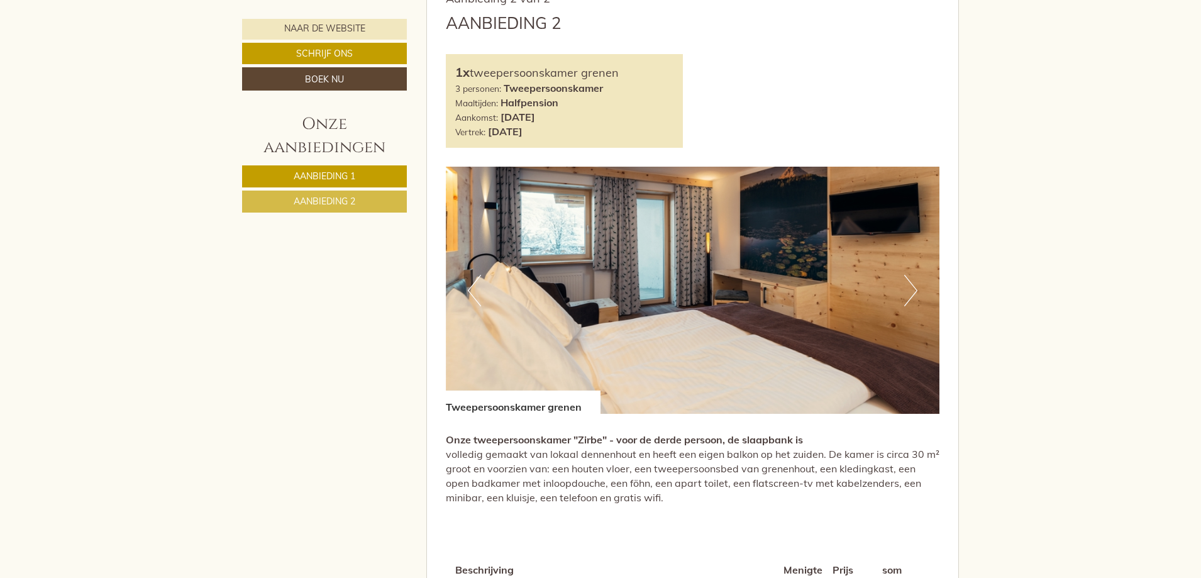
click at [910, 275] on button "Volgende" at bounding box center [910, 290] width 13 height 31
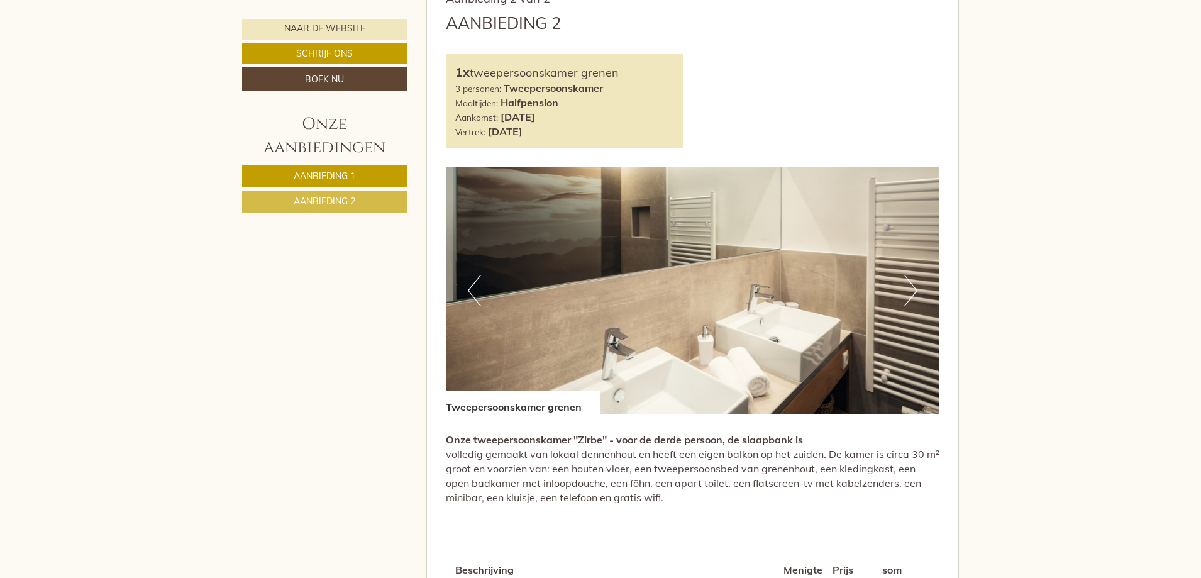
click at [910, 275] on button "Volgende" at bounding box center [910, 290] width 13 height 31
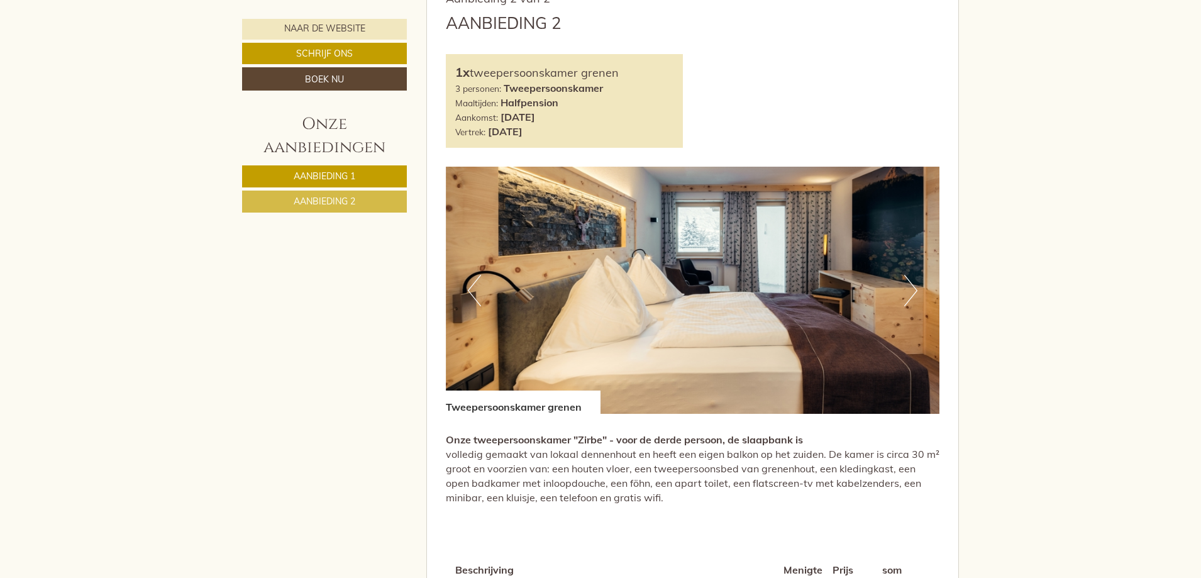
click at [910, 275] on button "Volgende" at bounding box center [910, 290] width 13 height 31
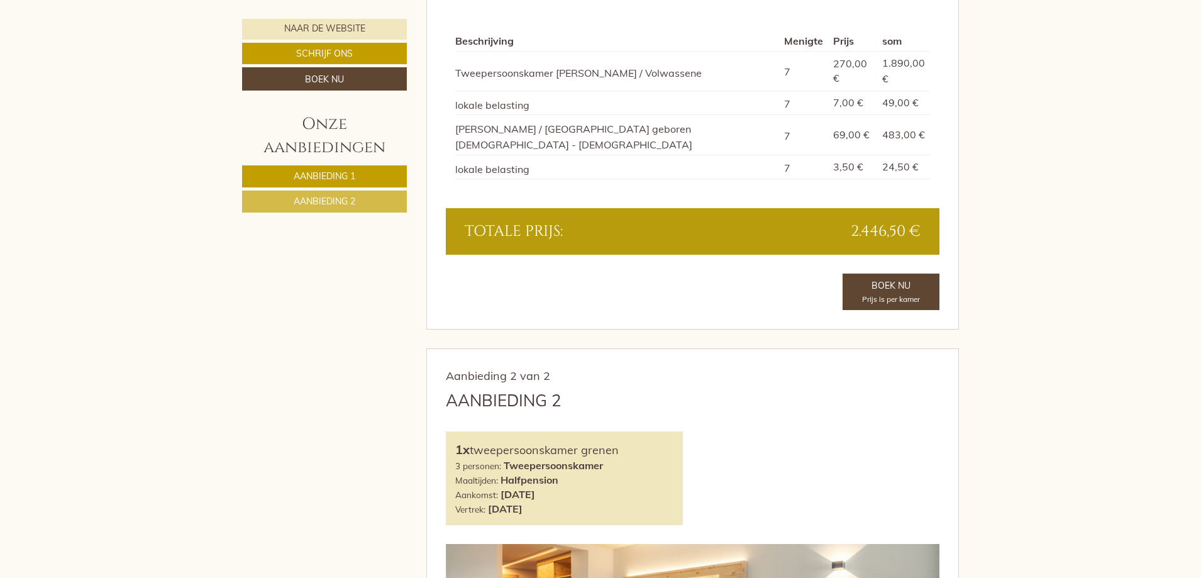
scroll to position [1634, 0]
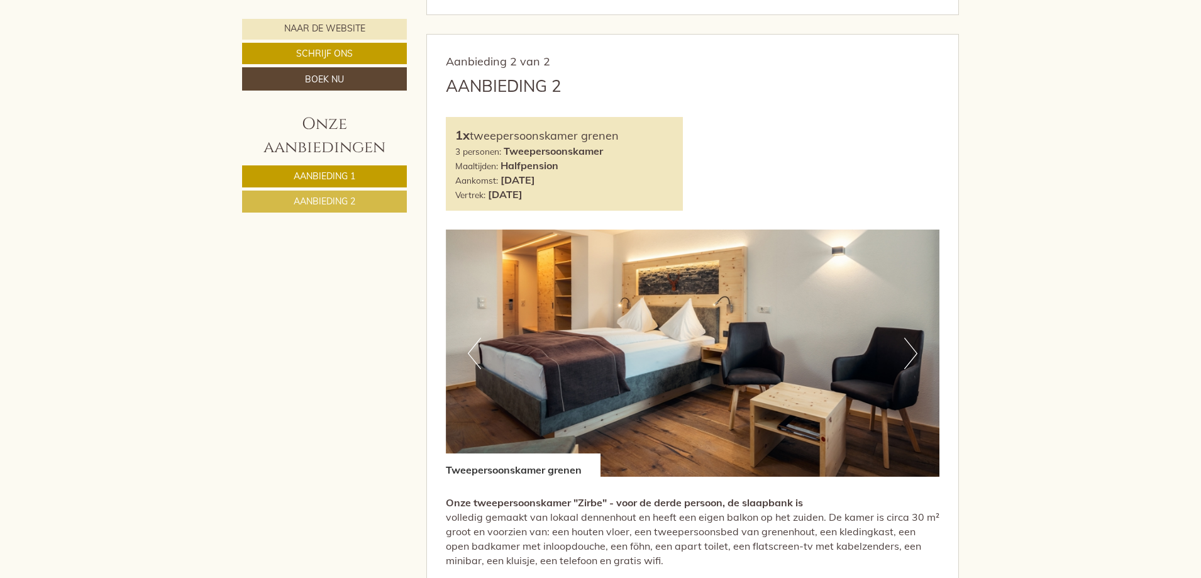
click at [909, 338] on button "Volgende" at bounding box center [910, 353] width 13 height 31
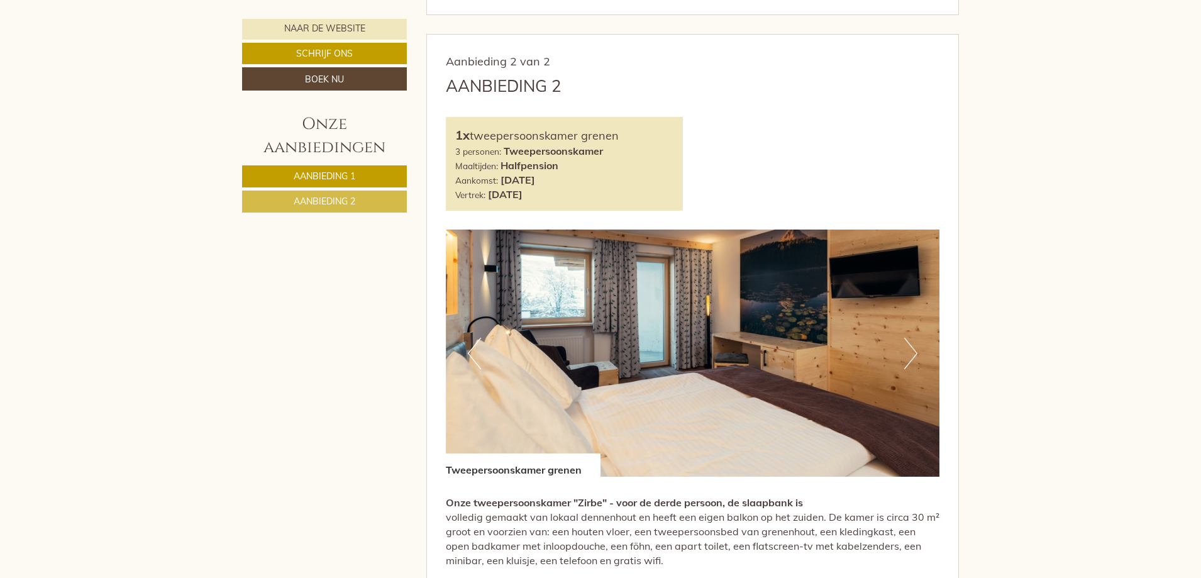
click at [909, 338] on button "Volgende" at bounding box center [910, 353] width 13 height 31
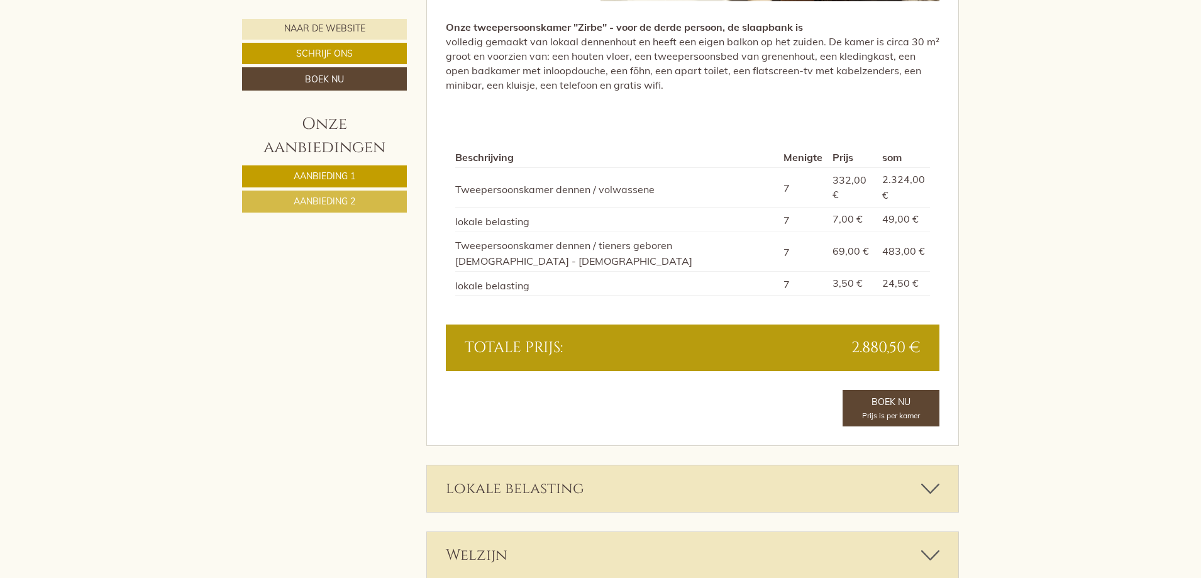
scroll to position [2263, 0]
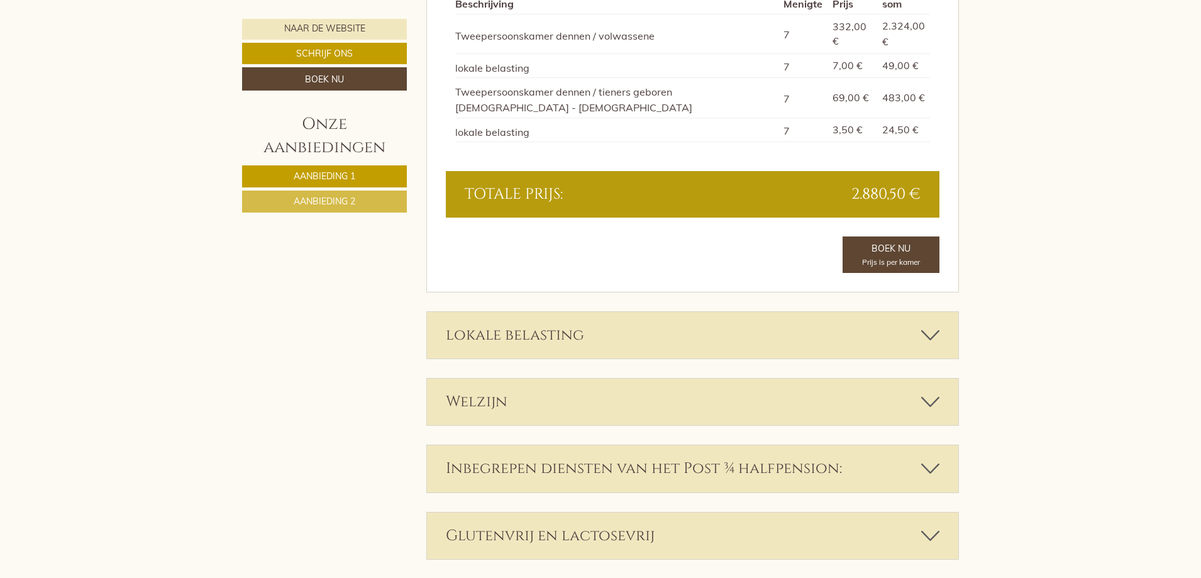
click at [693, 312] on div "lokale belasting" at bounding box center [693, 335] width 532 height 47
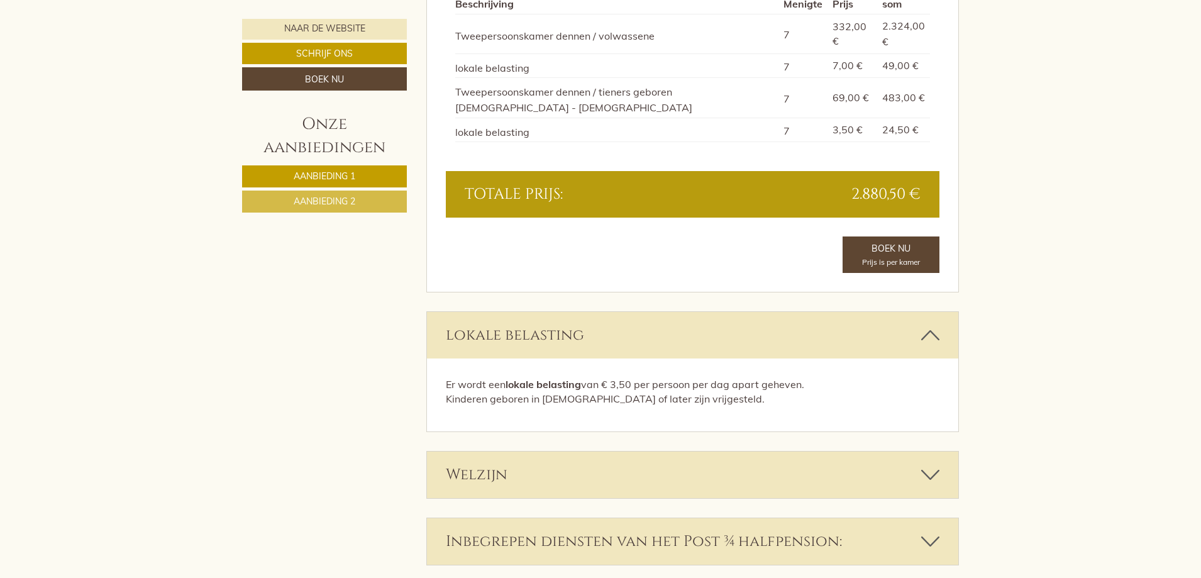
click at [858, 451] on div "Welzijn" at bounding box center [693, 474] width 532 height 47
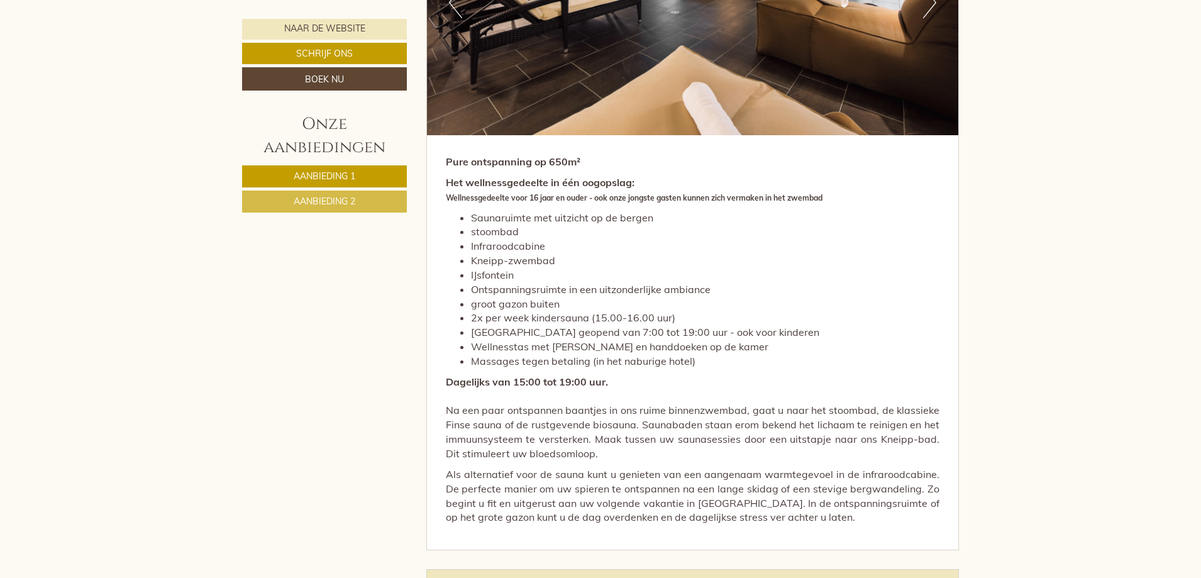
scroll to position [3206, 0]
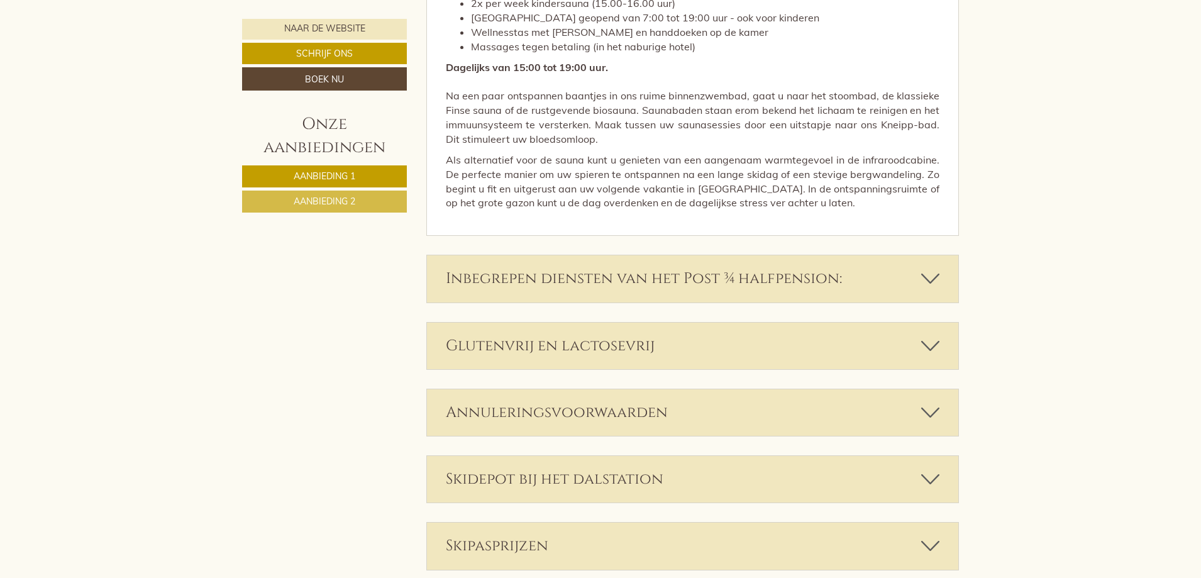
click at [808, 268] on font "Inbegrepen diensten van het Post ¾ halfpension:" at bounding box center [644, 278] width 396 height 20
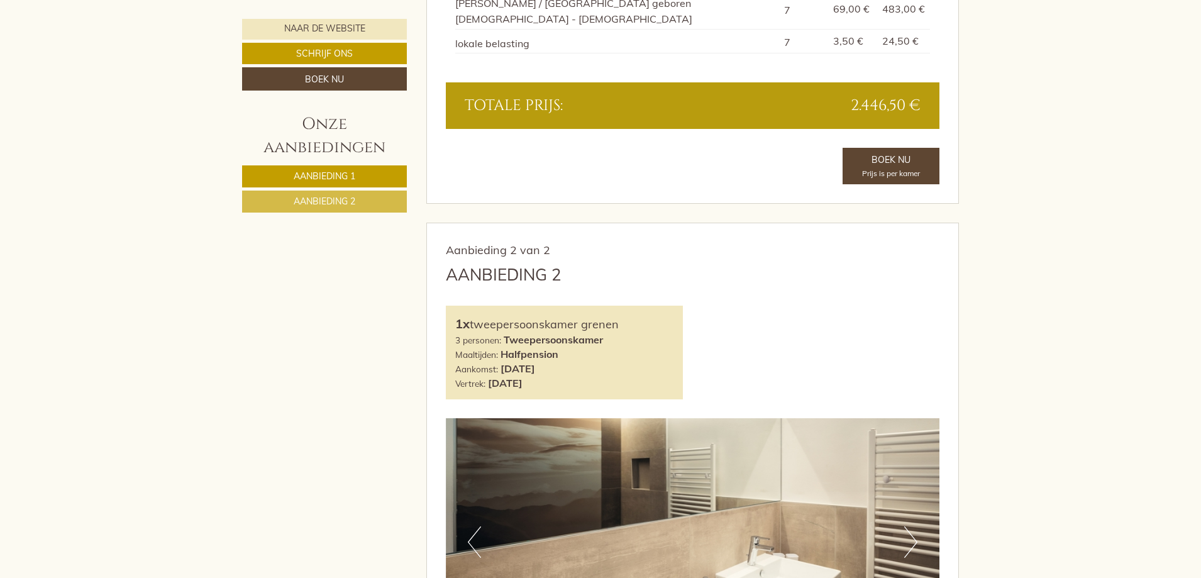
scroll to position [1760, 0]
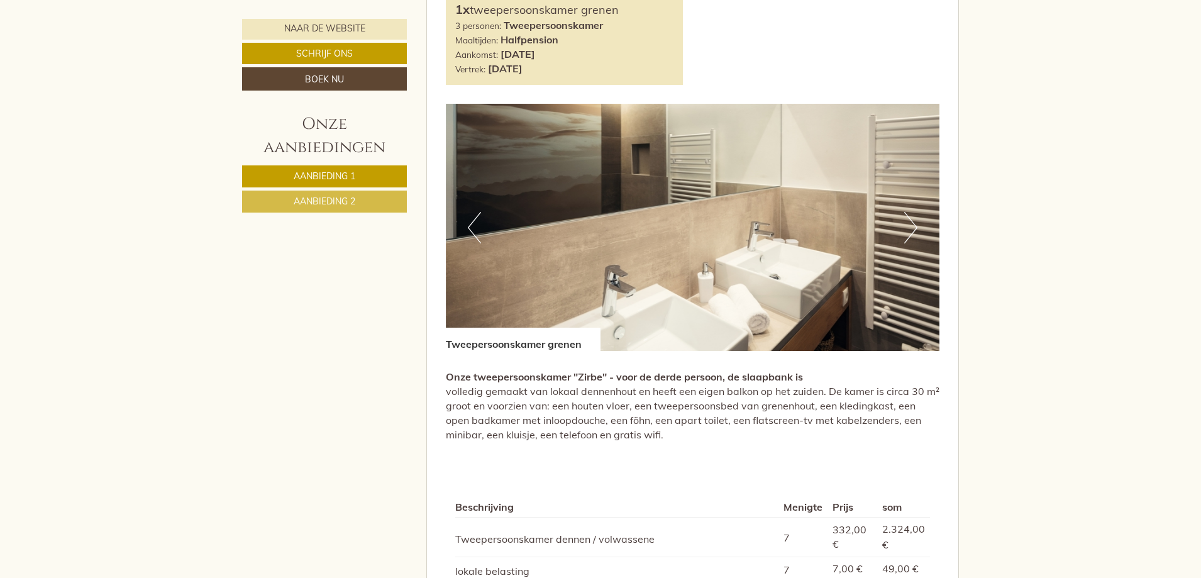
click at [910, 212] on button "Volgende" at bounding box center [910, 227] width 13 height 31
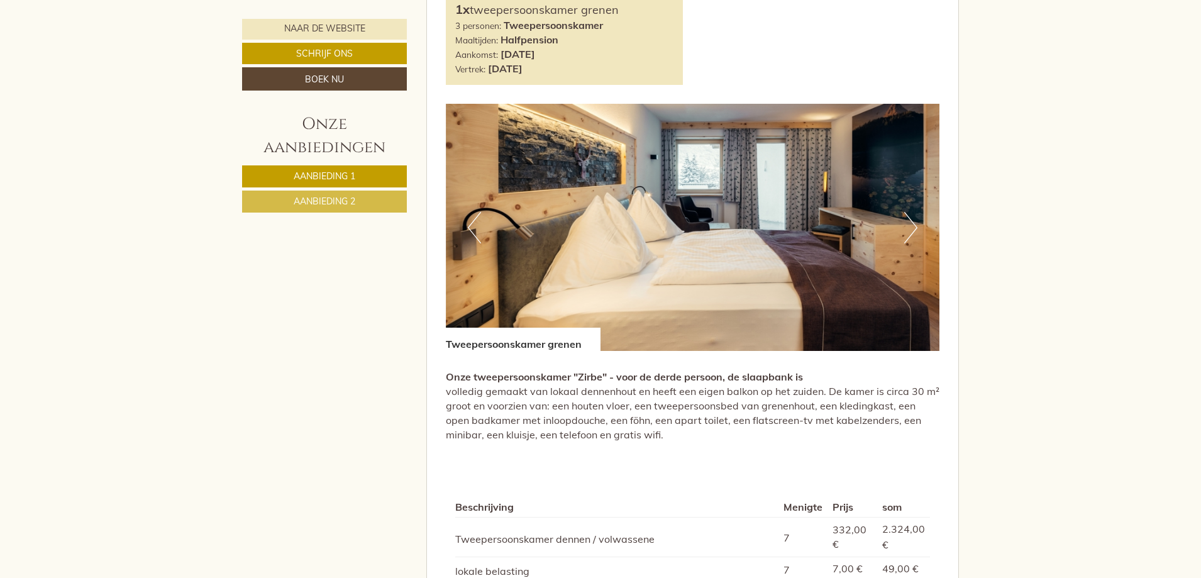
click at [909, 212] on button "Volgende" at bounding box center [910, 227] width 13 height 31
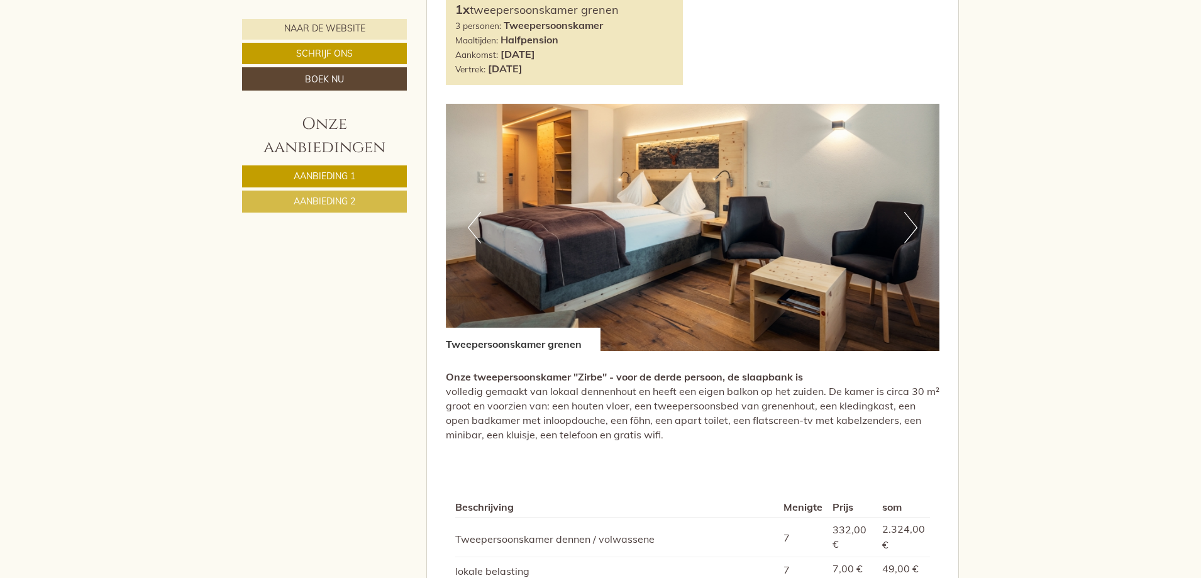
click at [909, 212] on button "Volgende" at bounding box center [910, 227] width 13 height 31
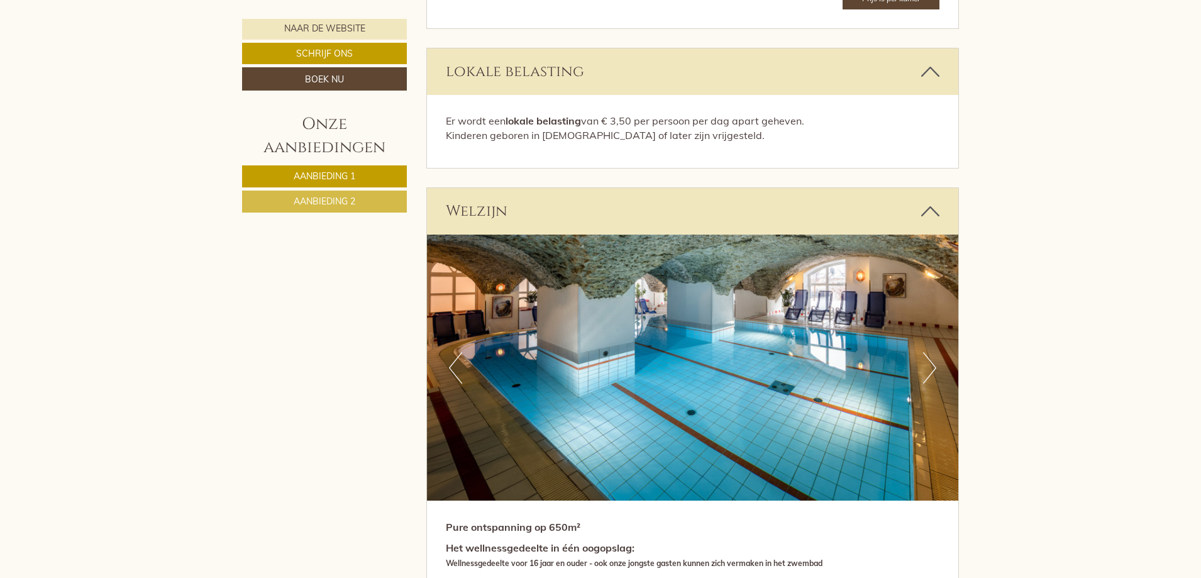
scroll to position [2640, 0]
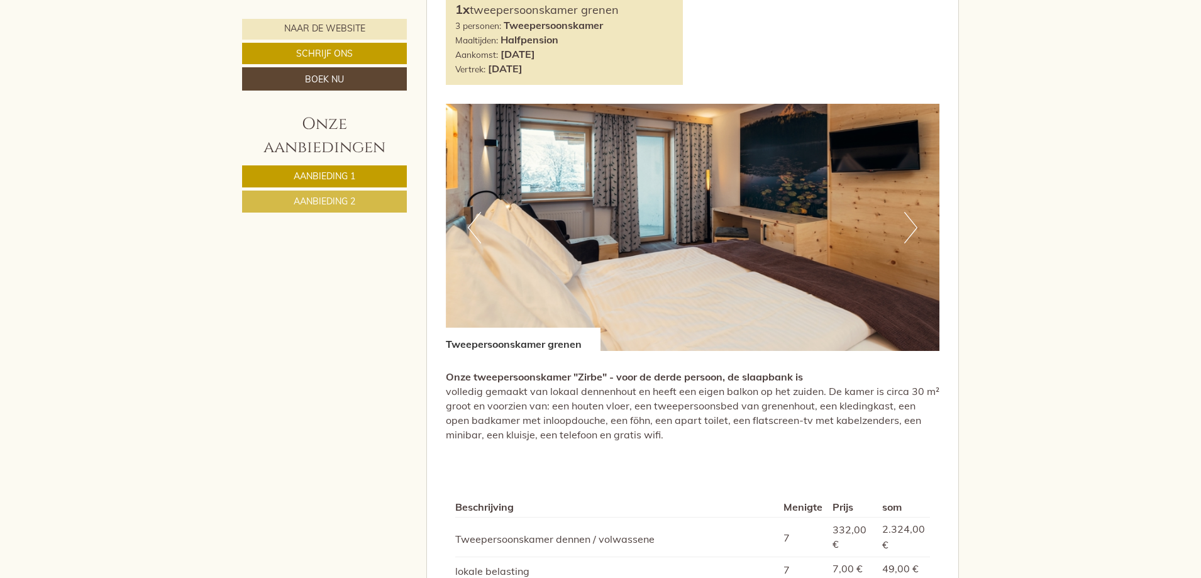
click at [360, 205] on link "Aanbieding 2" at bounding box center [324, 201] width 165 height 22
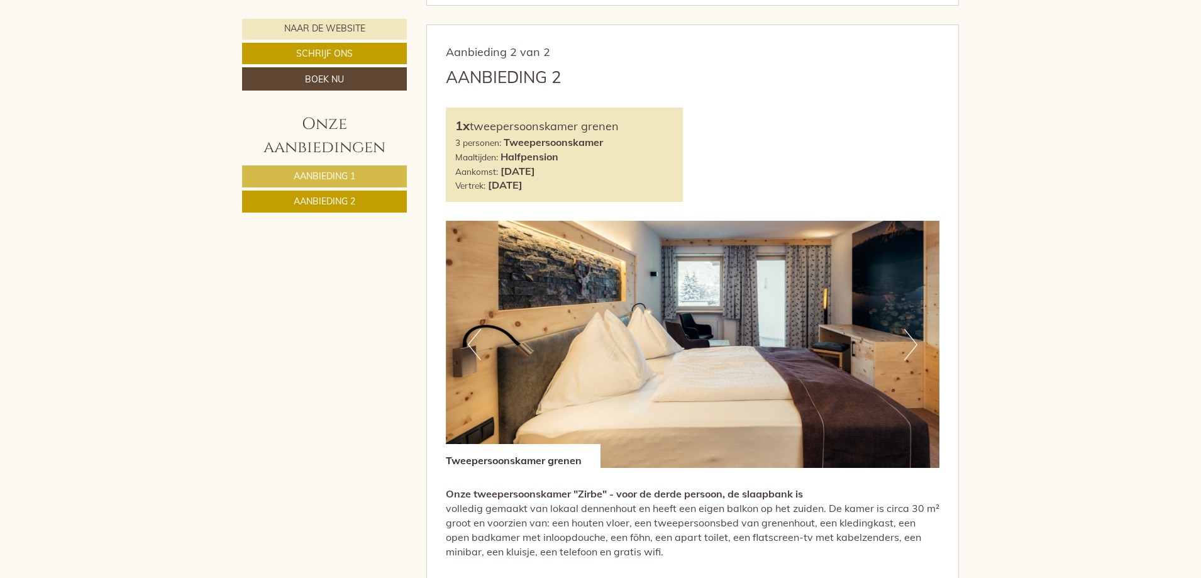
click at [358, 179] on link "Aanbieding 1" at bounding box center [324, 176] width 165 height 22
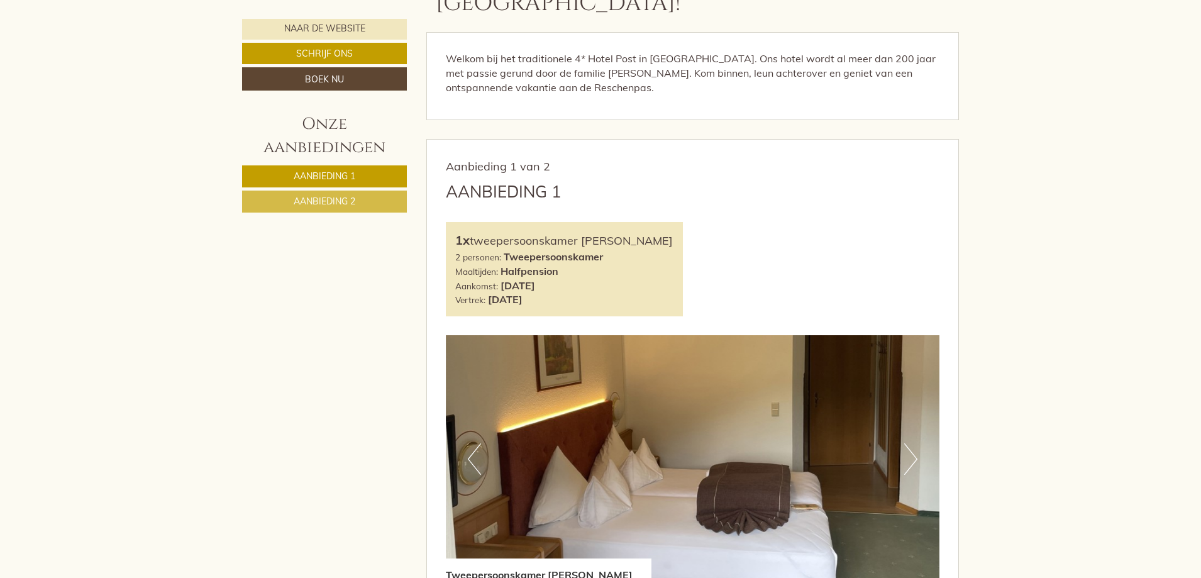
scroll to position [500, 0]
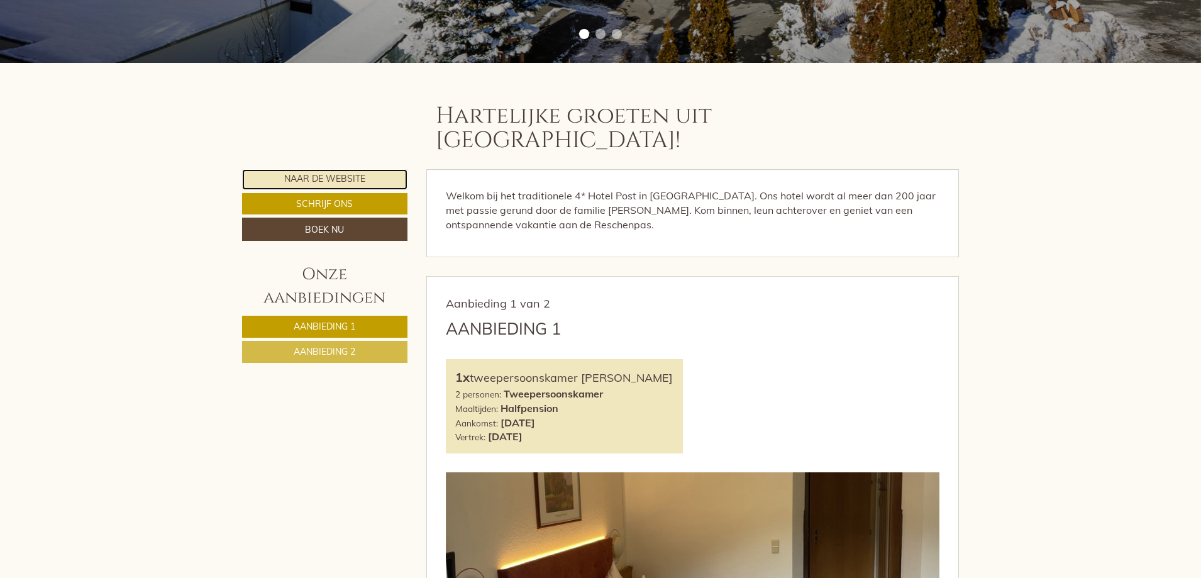
click at [335, 173] on font "Naar de website" at bounding box center [324, 178] width 81 height 11
